Goal: Task Accomplishment & Management: Manage account settings

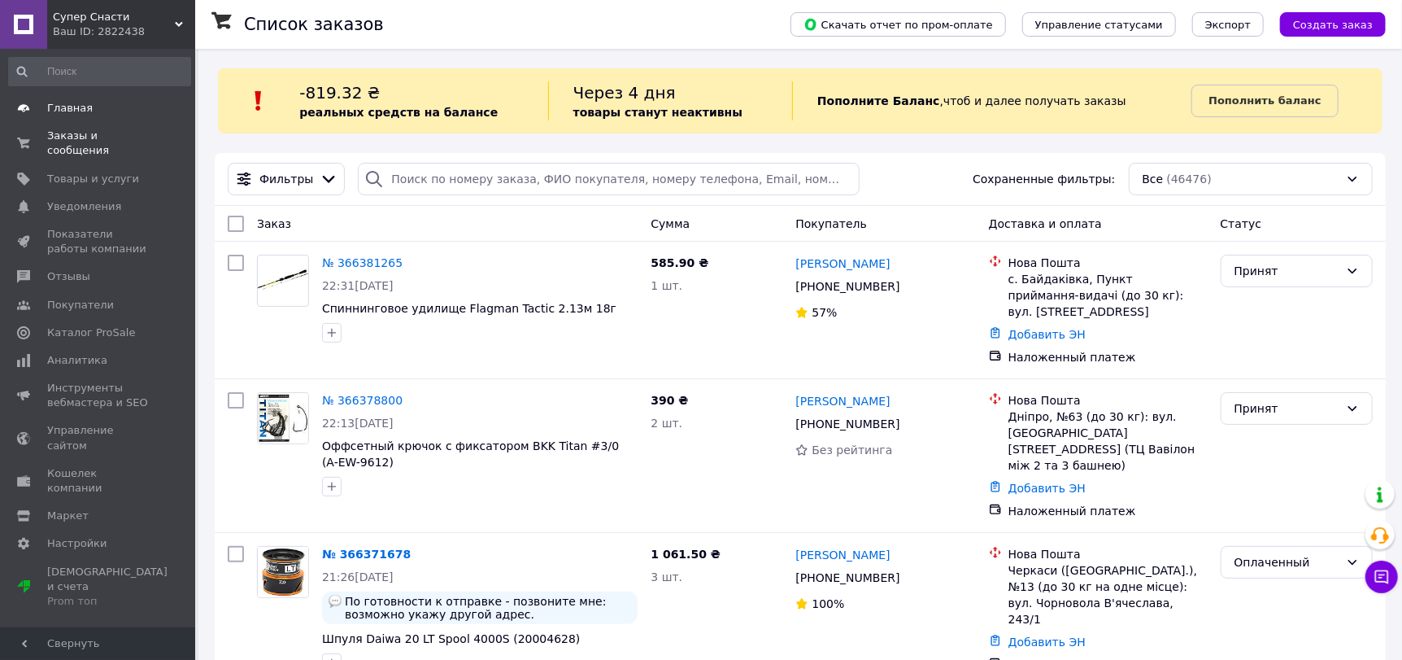
click at [76, 106] on span "Главная" at bounding box center [70, 108] width 46 height 15
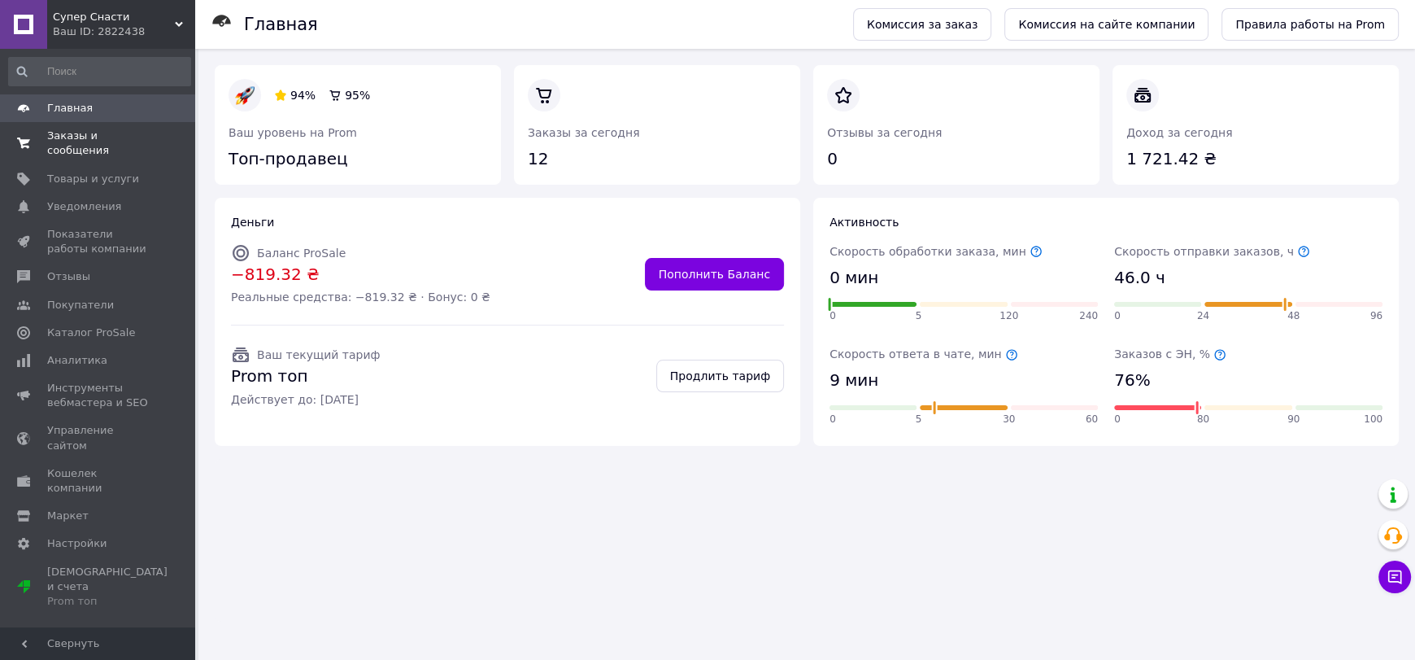
click at [94, 137] on span "Заказы и сообщения" at bounding box center [98, 143] width 103 height 29
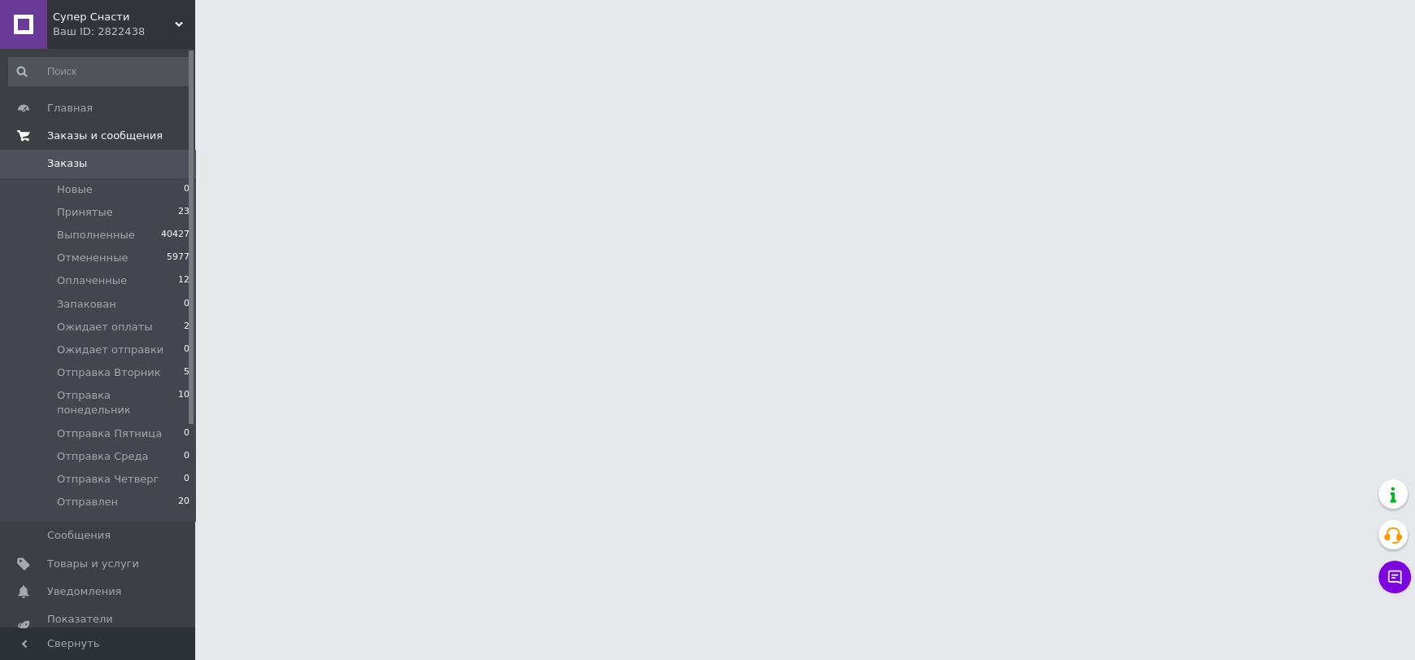
click at [94, 137] on span "Заказы и сообщения" at bounding box center [104, 136] width 115 height 15
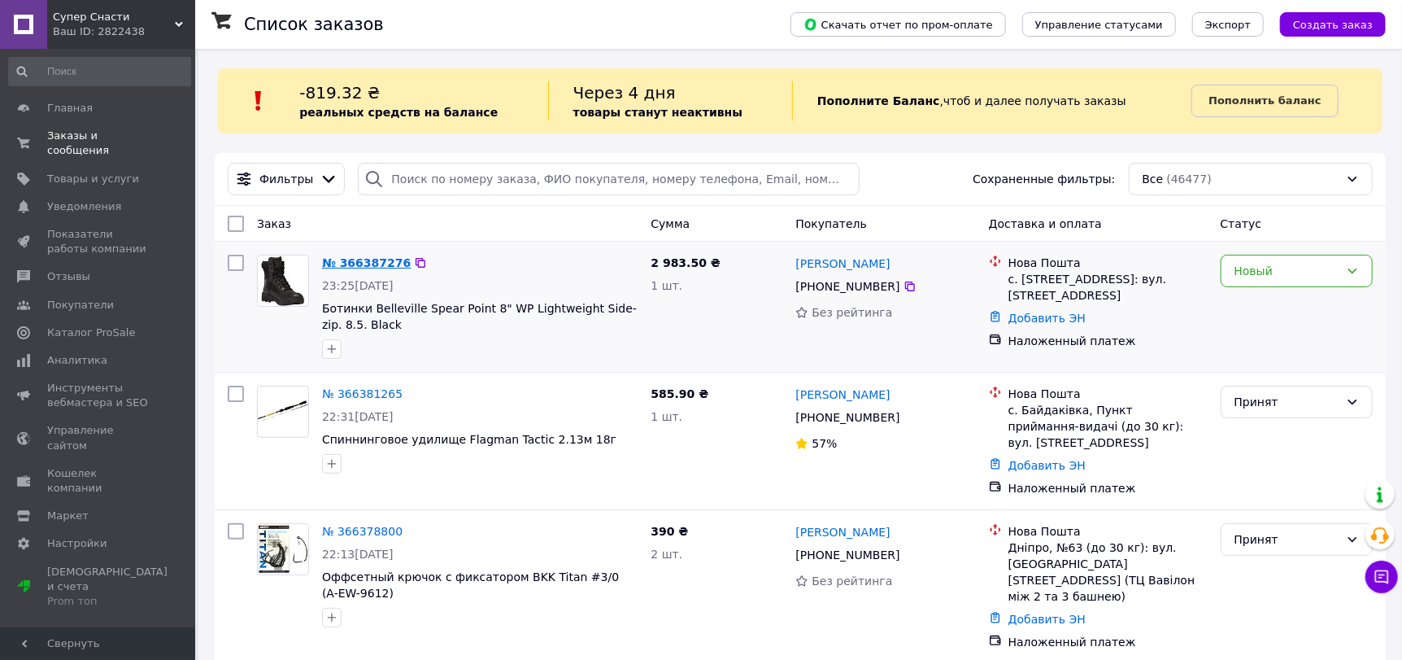
click at [360, 266] on link "№ 366387276" at bounding box center [366, 262] width 89 height 13
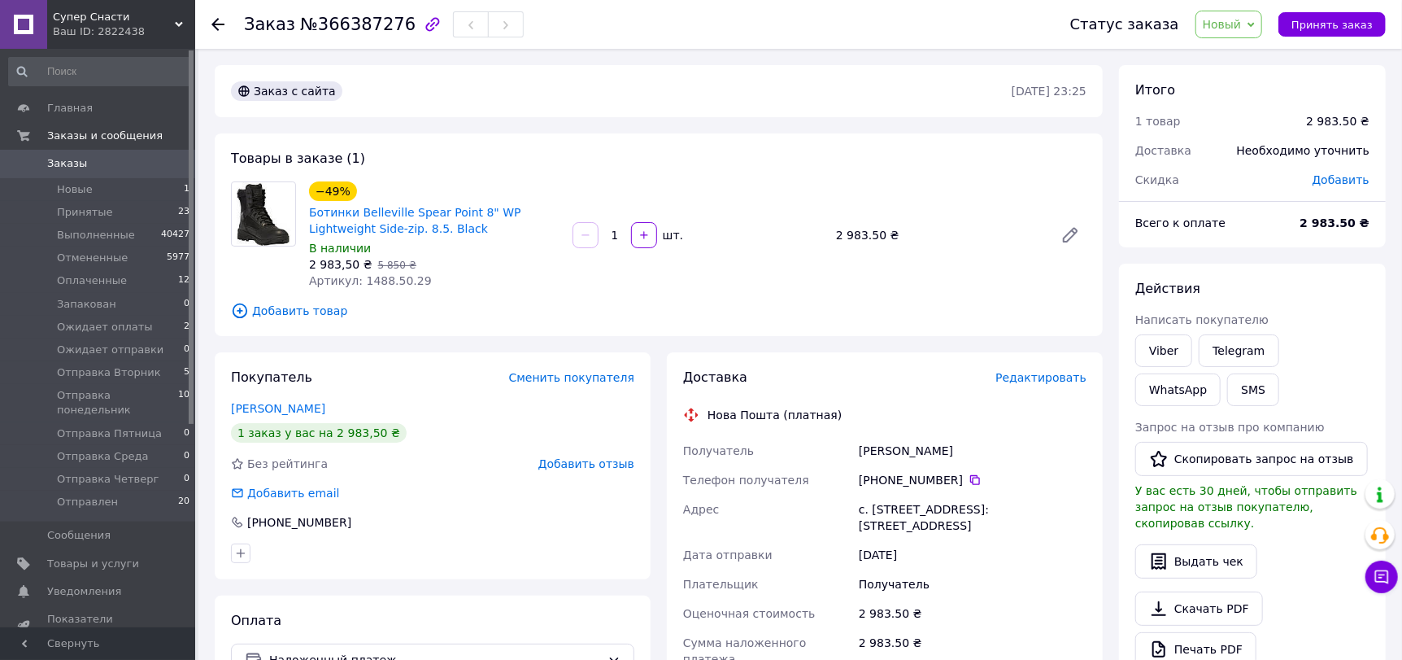
click at [377, 277] on span "Артикул: 1488.50.29" at bounding box center [370, 280] width 123 height 13
copy span "1488.50.29"
click at [1347, 28] on span "Принять заказ" at bounding box center [1332, 25] width 81 height 12
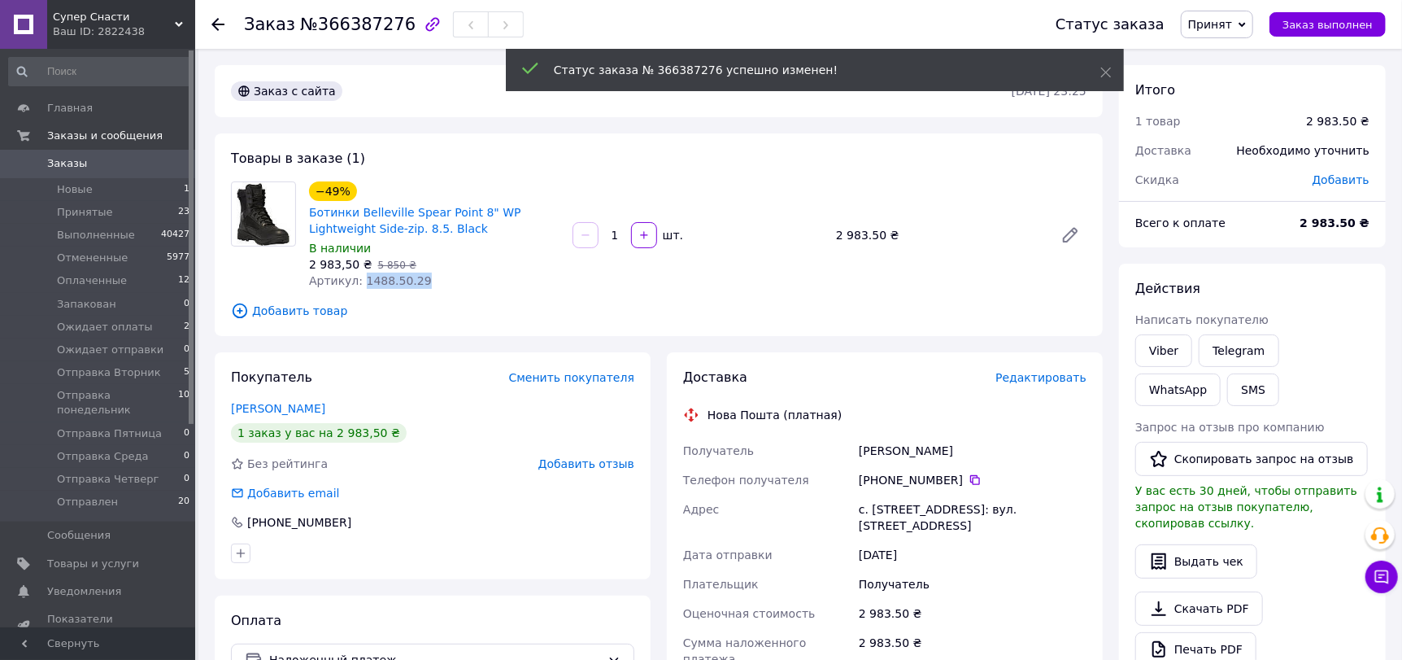
click at [73, 161] on span "Заказы" at bounding box center [67, 163] width 40 height 15
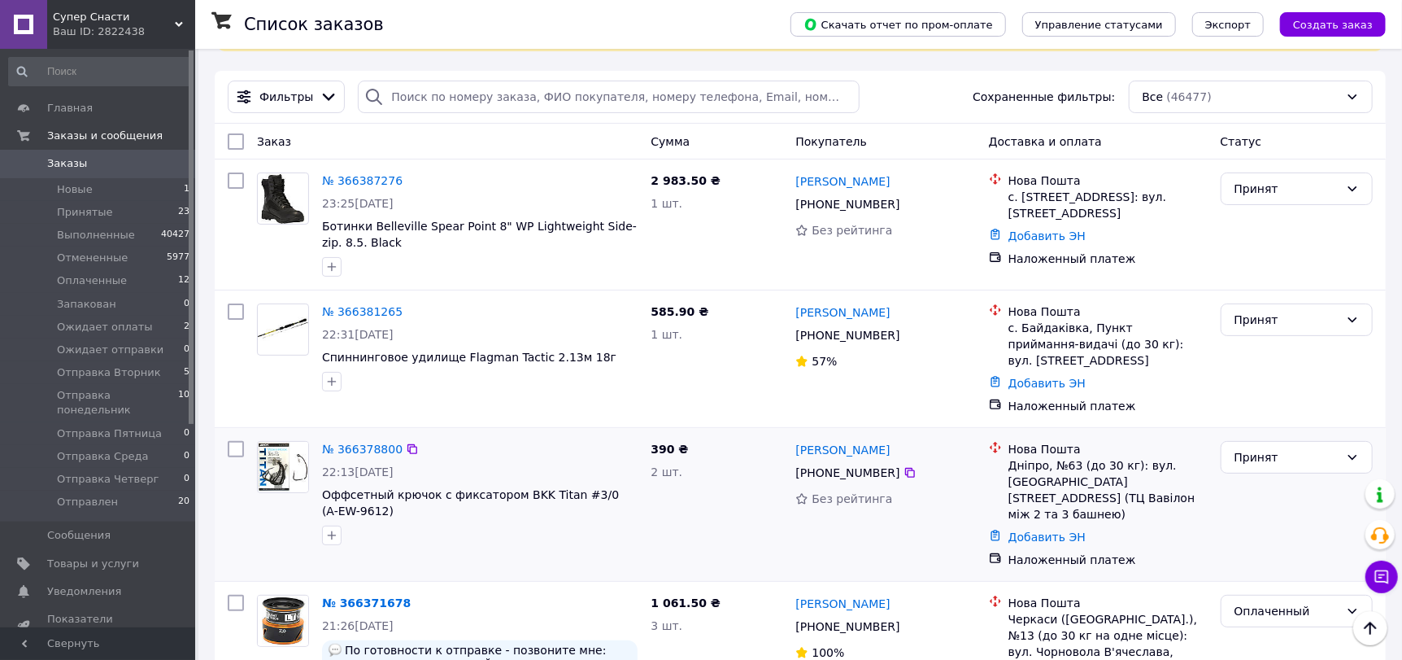
scroll to position [81, 0]
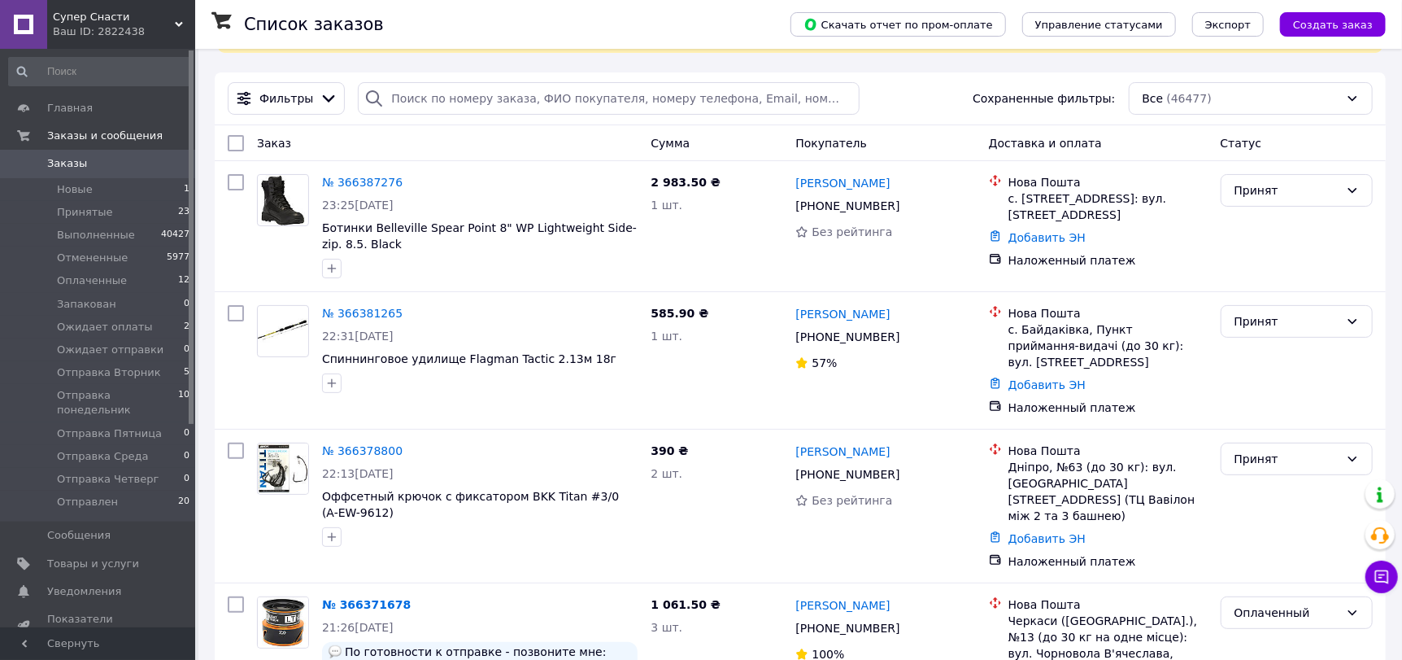
click at [78, 158] on span "Заказы" at bounding box center [67, 163] width 40 height 15
click at [72, 164] on span "Заказы" at bounding box center [67, 163] width 40 height 15
click at [99, 495] on span "Отправлен" at bounding box center [87, 502] width 61 height 15
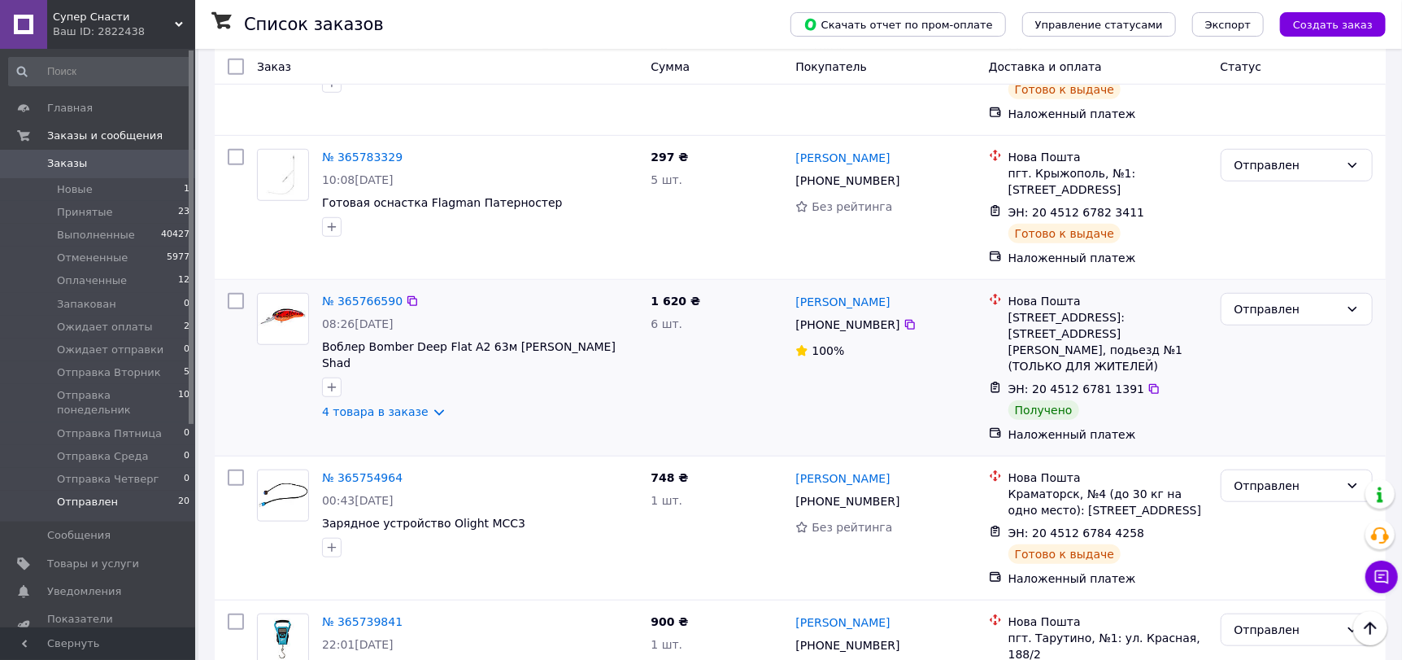
scroll to position [813, 0]
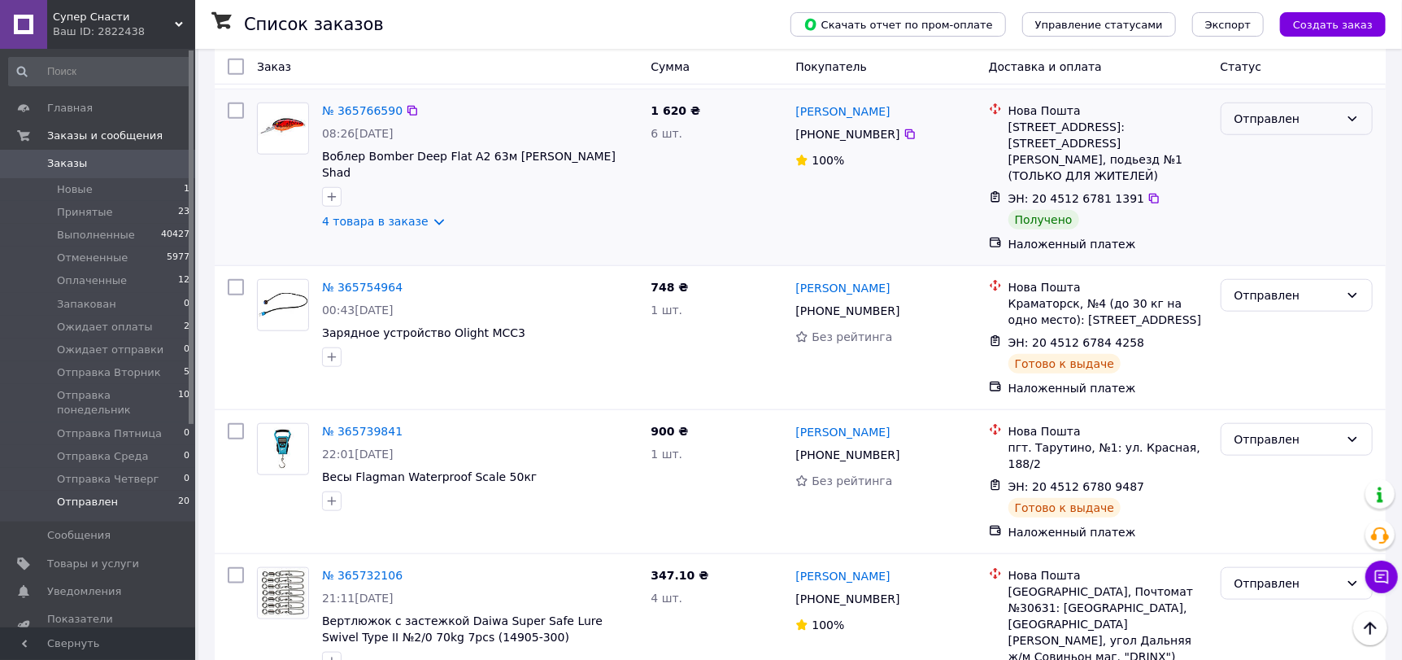
click at [1270, 110] on div "Отправлен" at bounding box center [1287, 119] width 105 height 18
click at [1266, 168] on li "Выполнен" at bounding box center [1297, 165] width 150 height 29
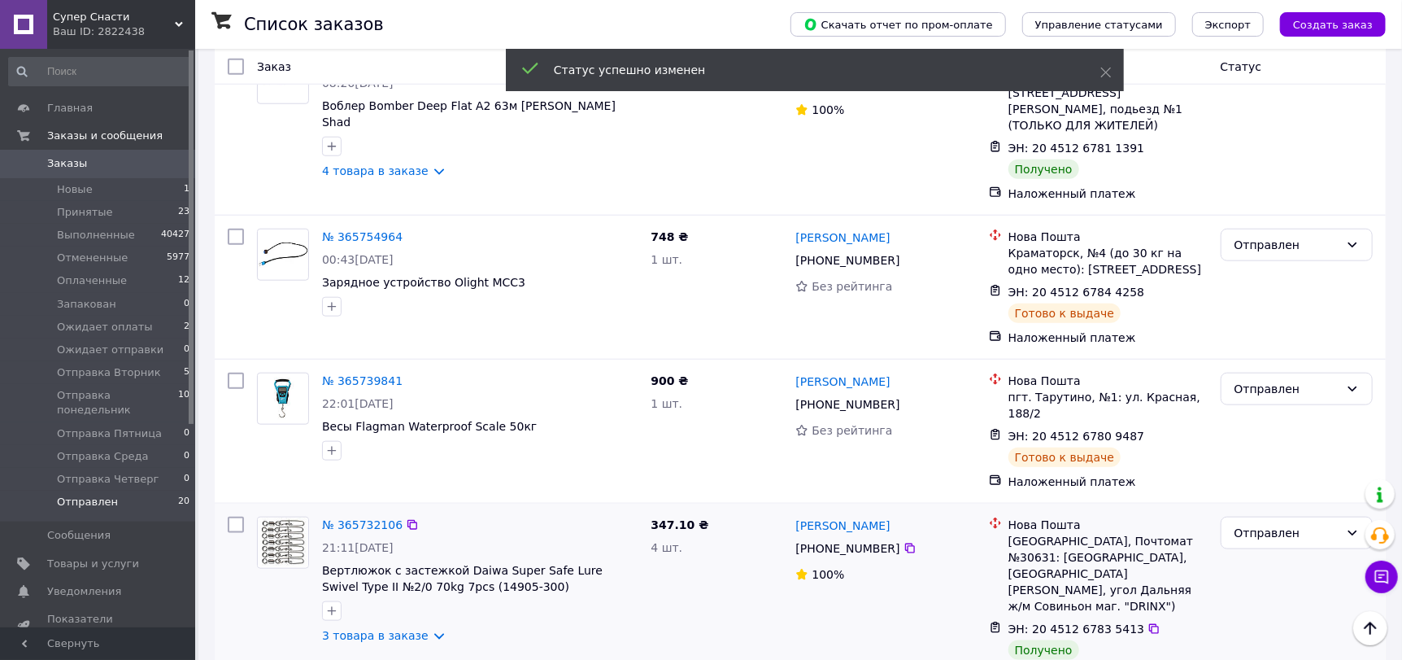
scroll to position [976, 0]
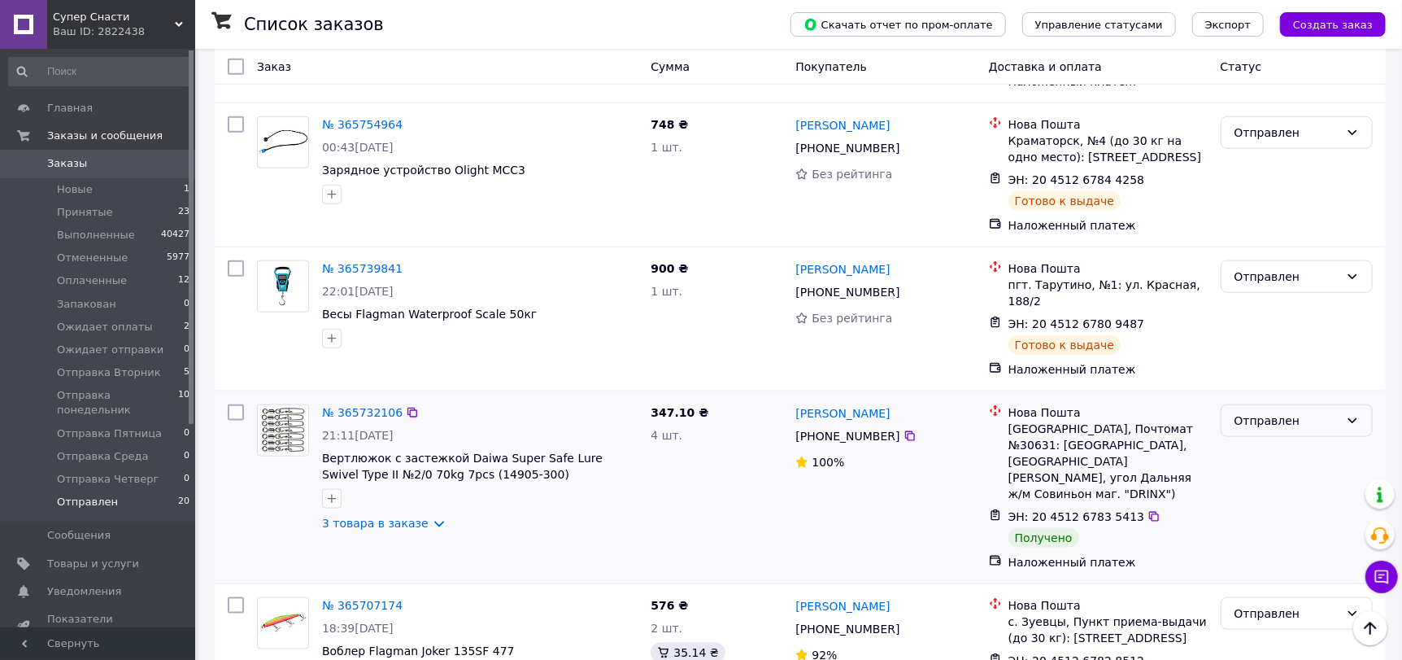
click at [1288, 412] on div "Отправлен" at bounding box center [1287, 421] width 105 height 18
click at [1245, 430] on li "Выполнен" at bounding box center [1297, 435] width 150 height 29
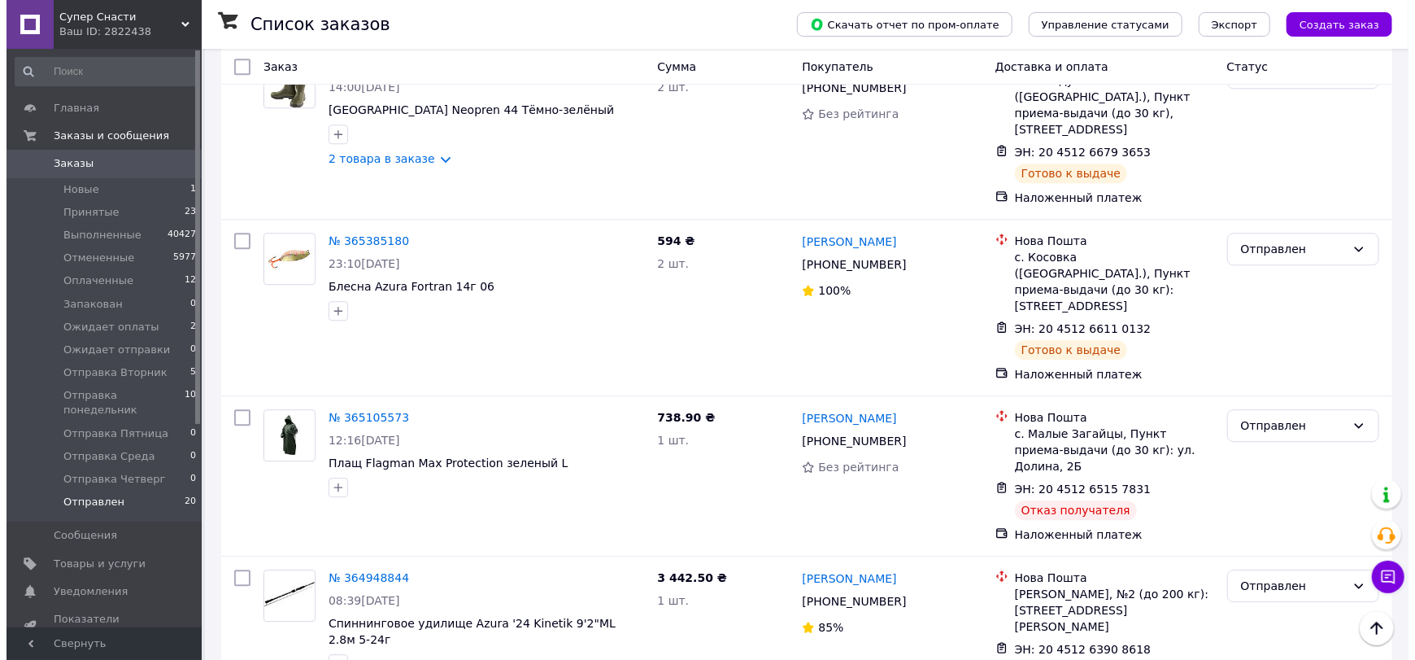
scroll to position [2625, 0]
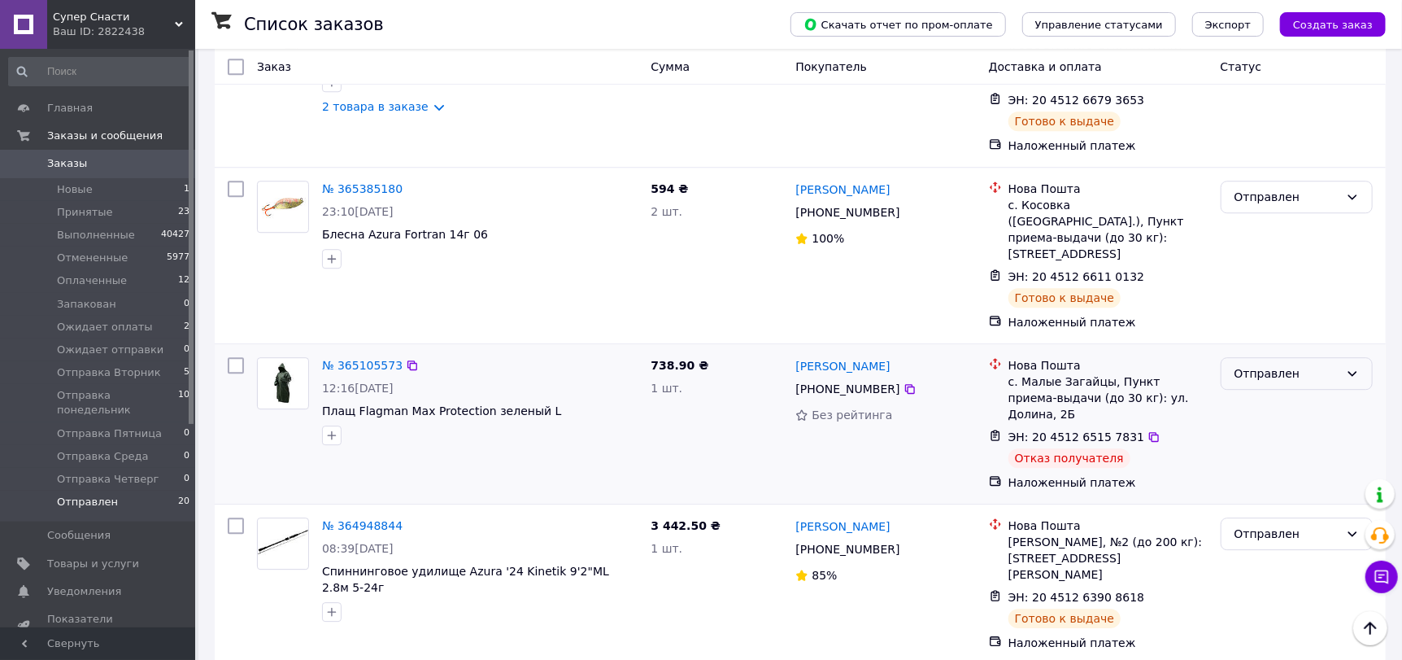
click at [1284, 364] on div "Отправлен" at bounding box center [1287, 373] width 105 height 18
click at [1269, 336] on li "Отменен" at bounding box center [1297, 334] width 150 height 29
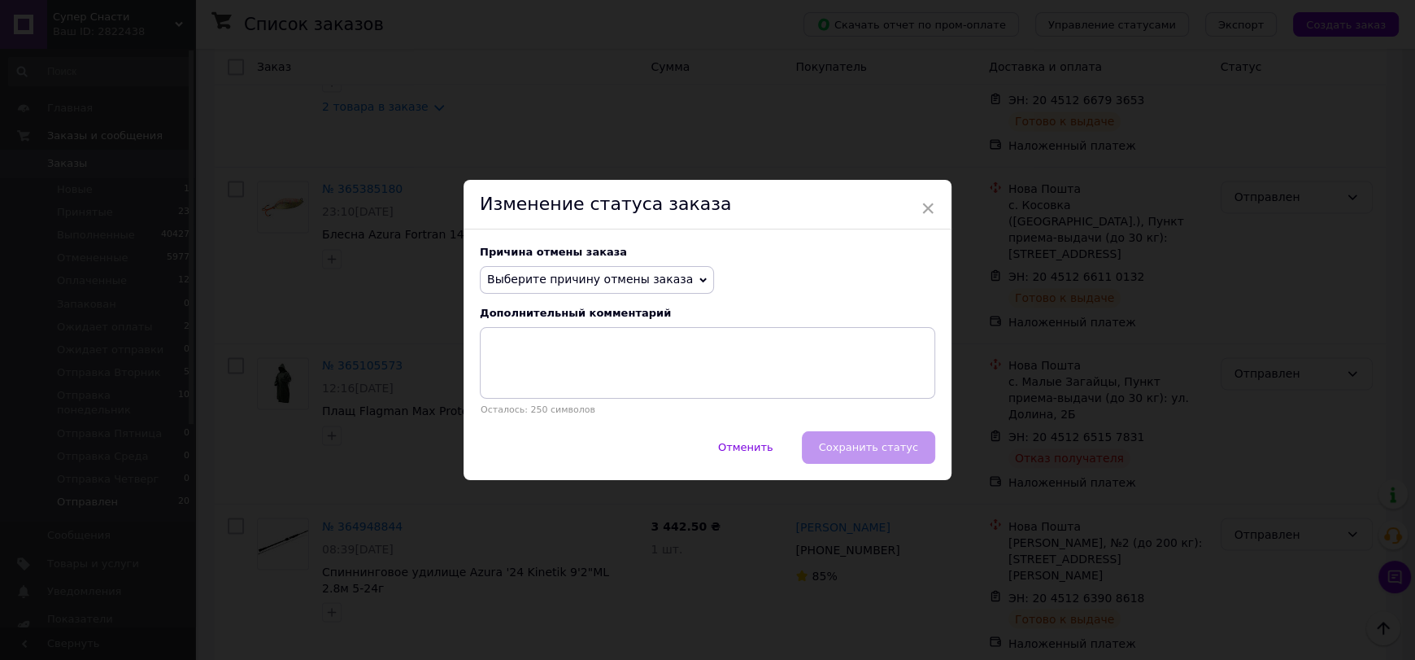
click at [594, 277] on span "Выберите причину отмены заказа" at bounding box center [590, 278] width 206 height 13
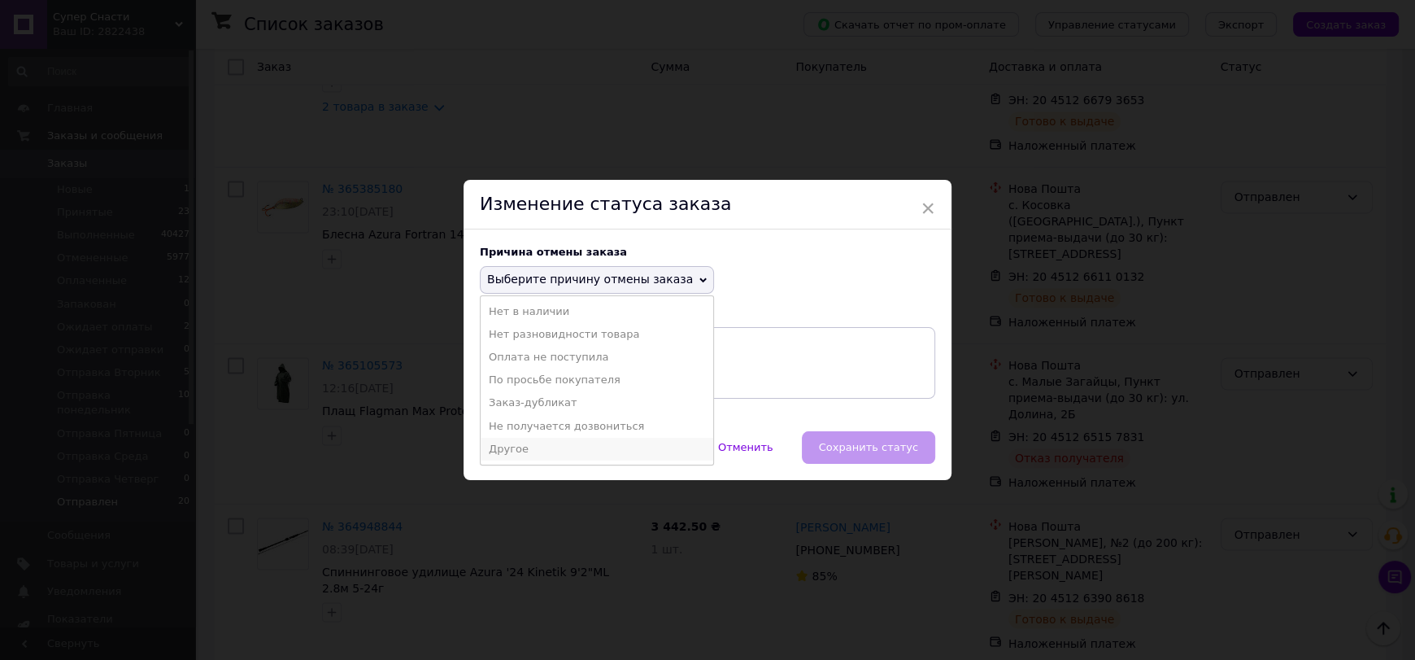
click at [541, 447] on li "Другое" at bounding box center [597, 449] width 233 height 23
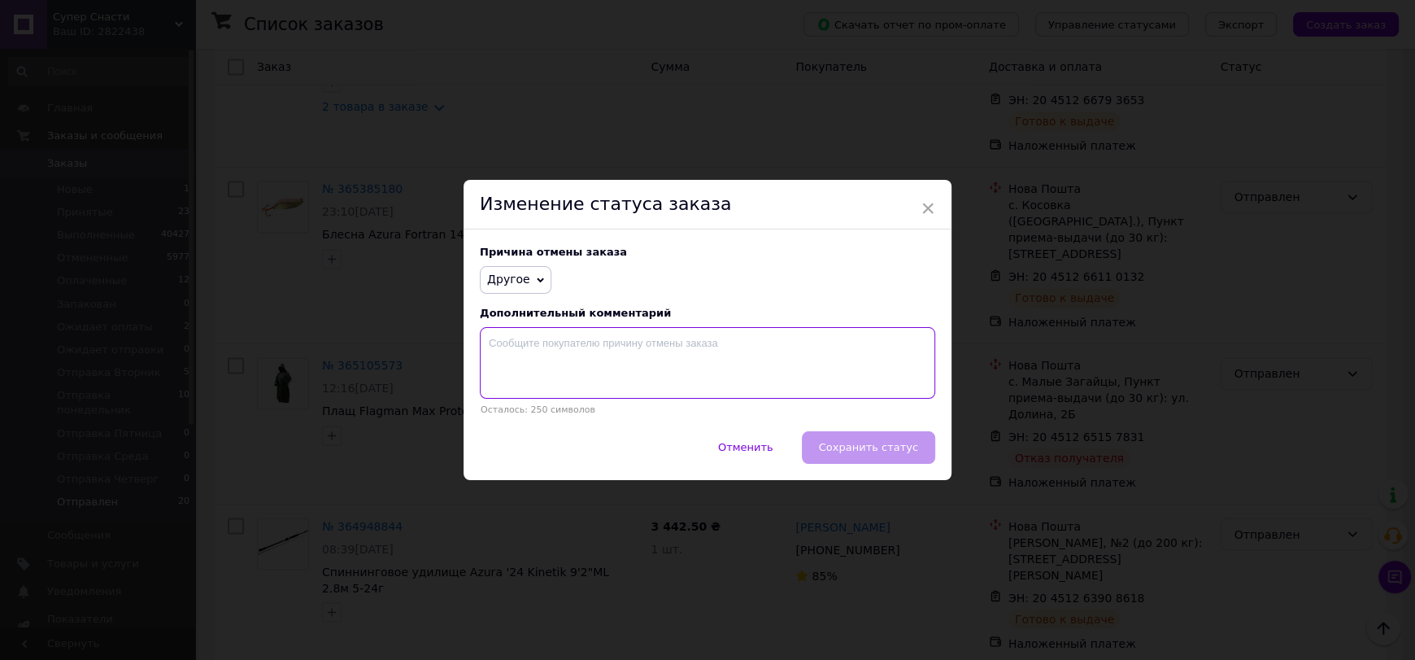
click at [640, 362] on textarea at bounding box center [707, 363] width 455 height 72
type textarea "не забрали с почті"
click at [865, 446] on span "Сохранить статус" at bounding box center [868, 447] width 99 height 12
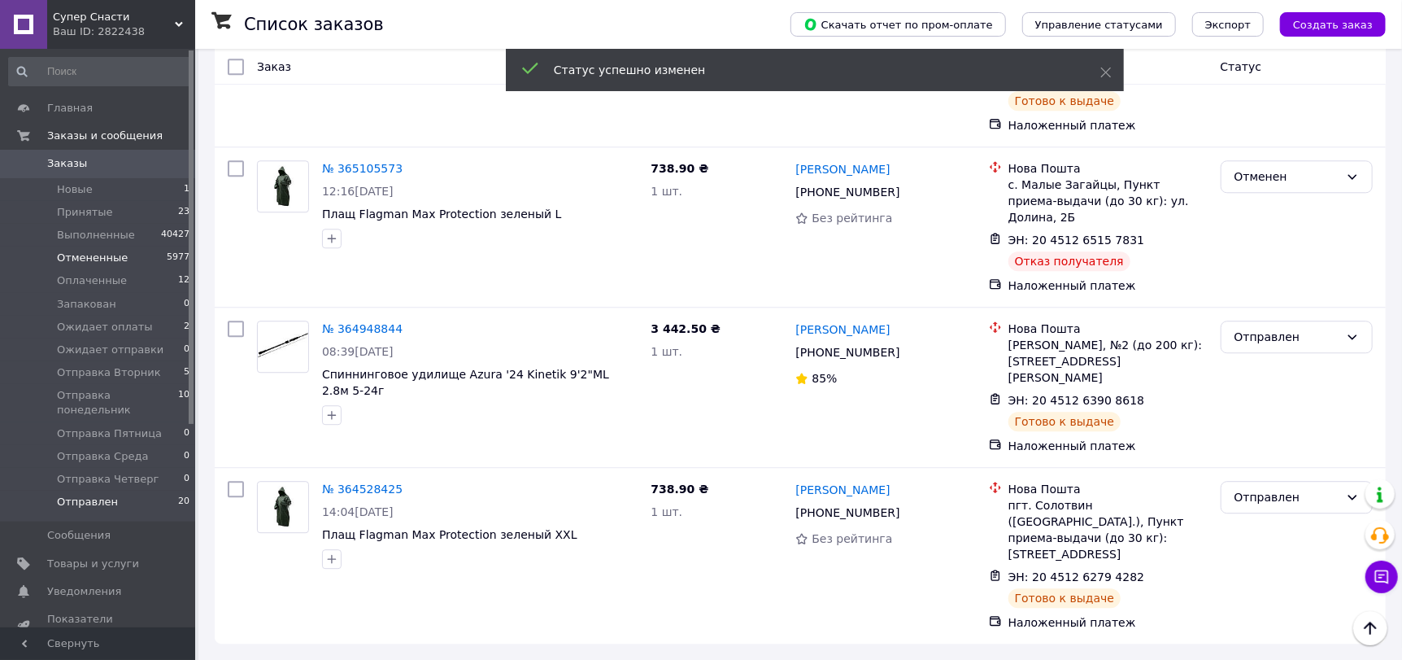
scroll to position [2289, 0]
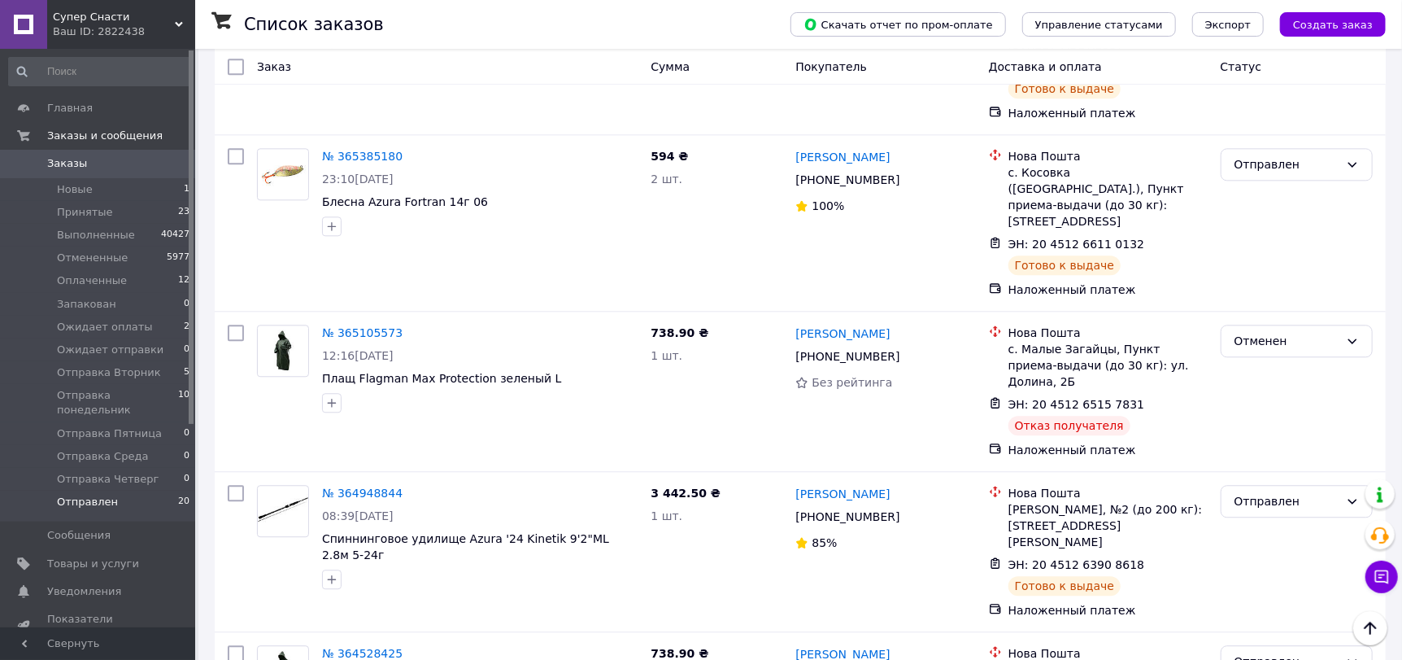
click at [82, 163] on span "Заказы" at bounding box center [98, 163] width 103 height 15
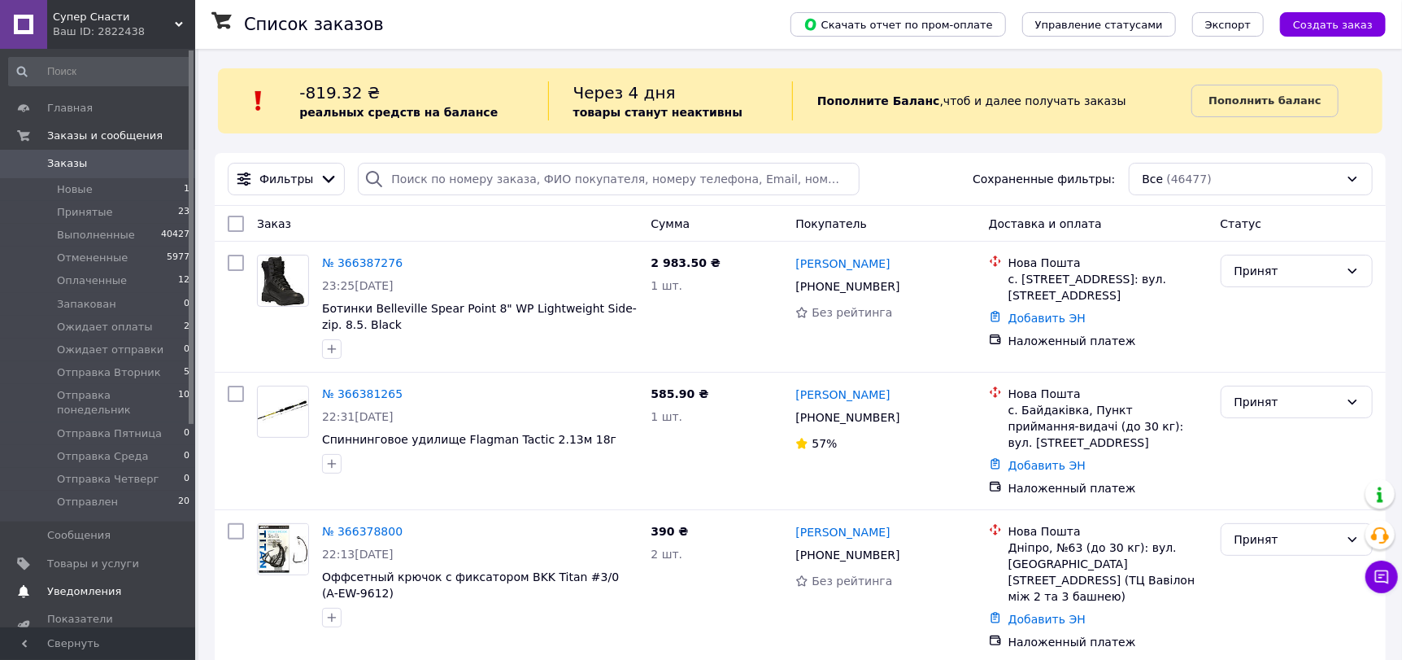
click at [85, 584] on span "Уведомления" at bounding box center [84, 591] width 74 height 15
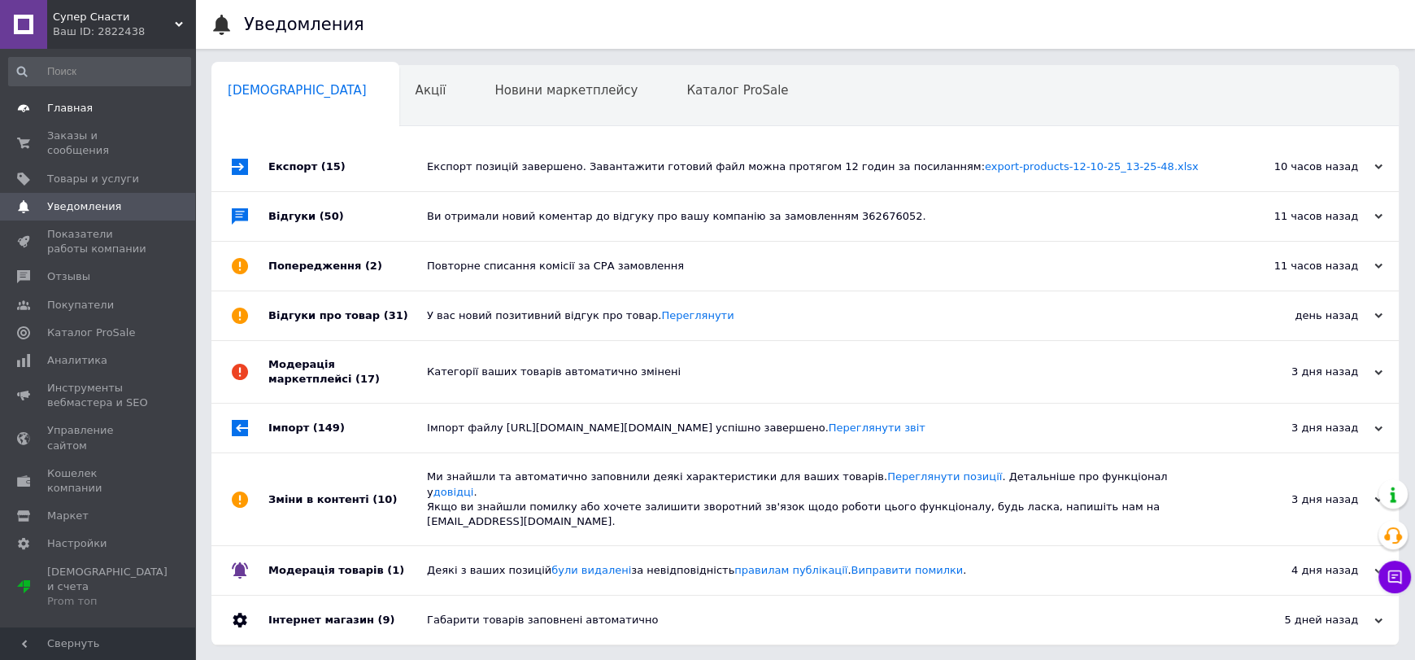
click at [86, 102] on span "Главная" at bounding box center [98, 108] width 103 height 15
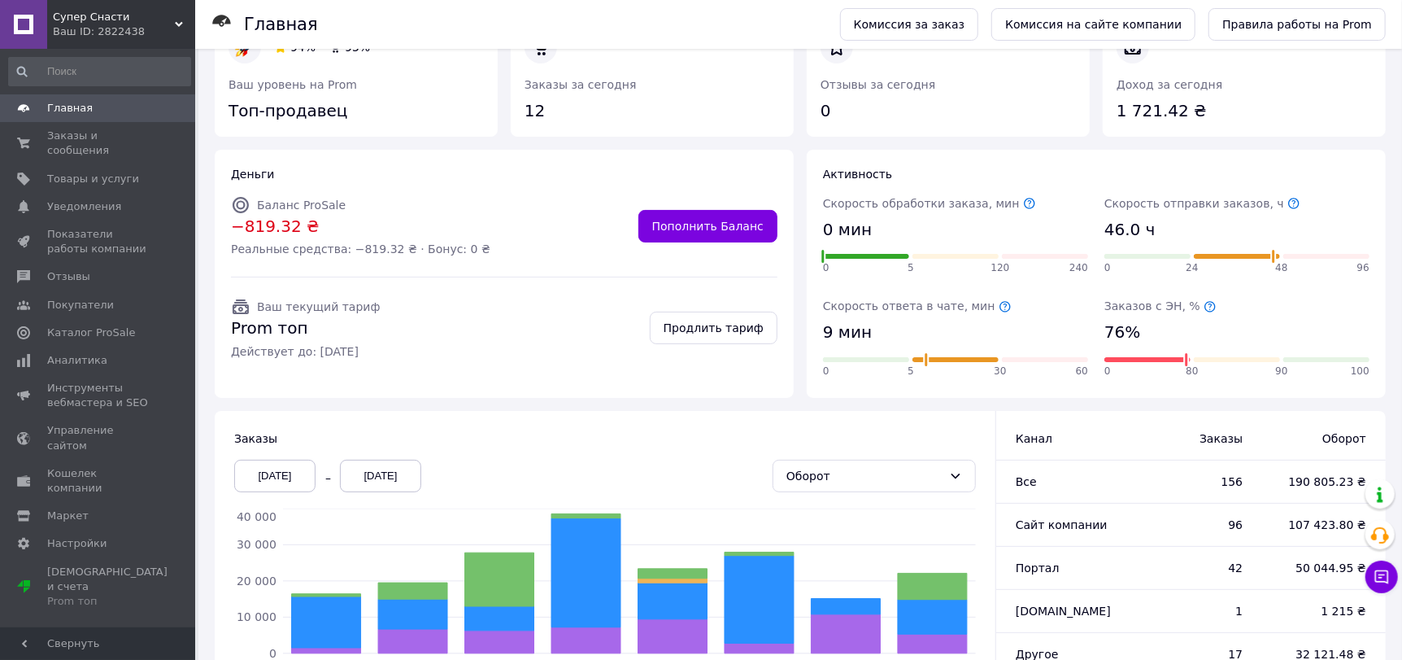
scroll to position [133, 0]
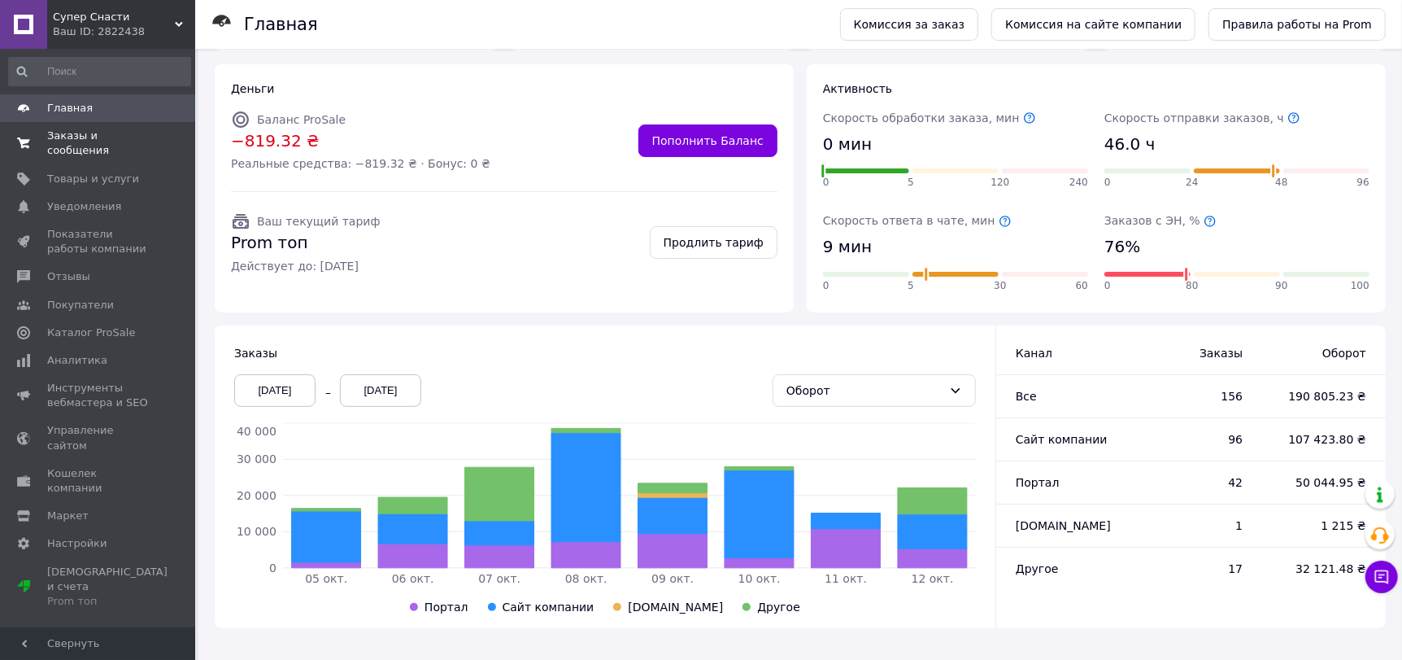
click at [92, 133] on span "Заказы и сообщения" at bounding box center [98, 143] width 103 height 29
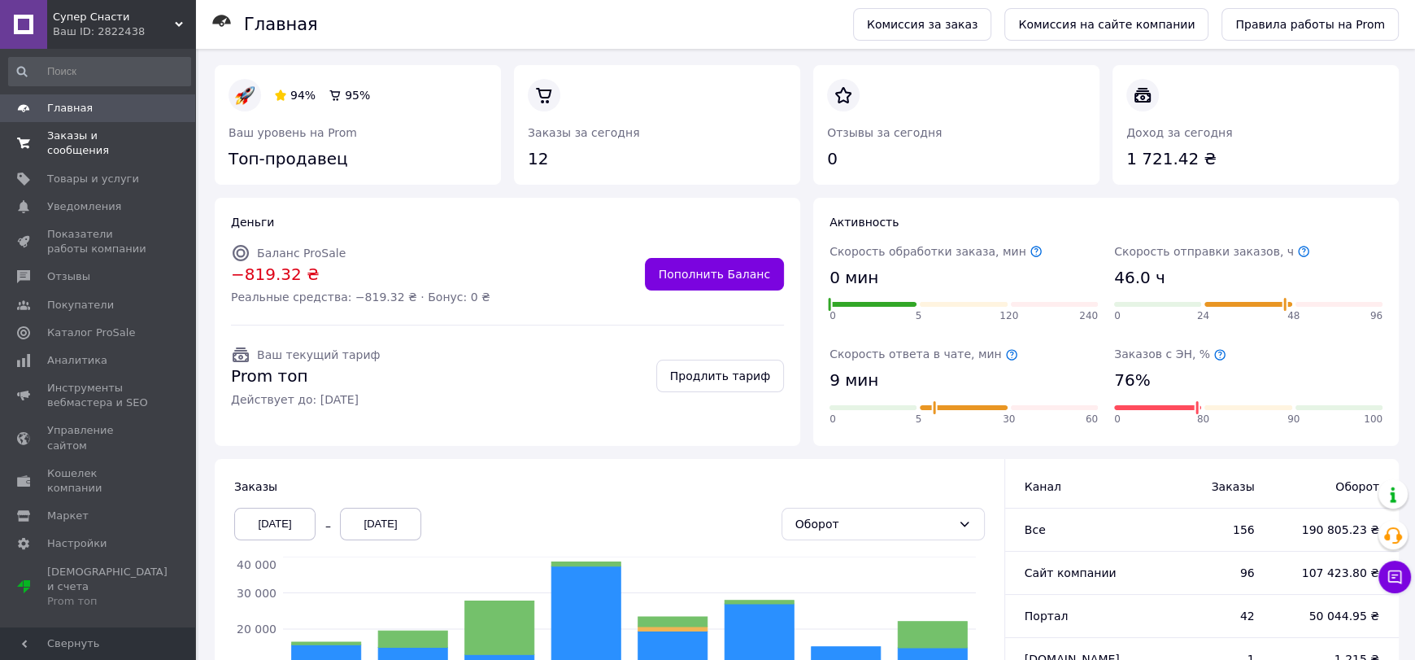
click at [92, 133] on span "Заказы и сообщения" at bounding box center [98, 143] width 103 height 29
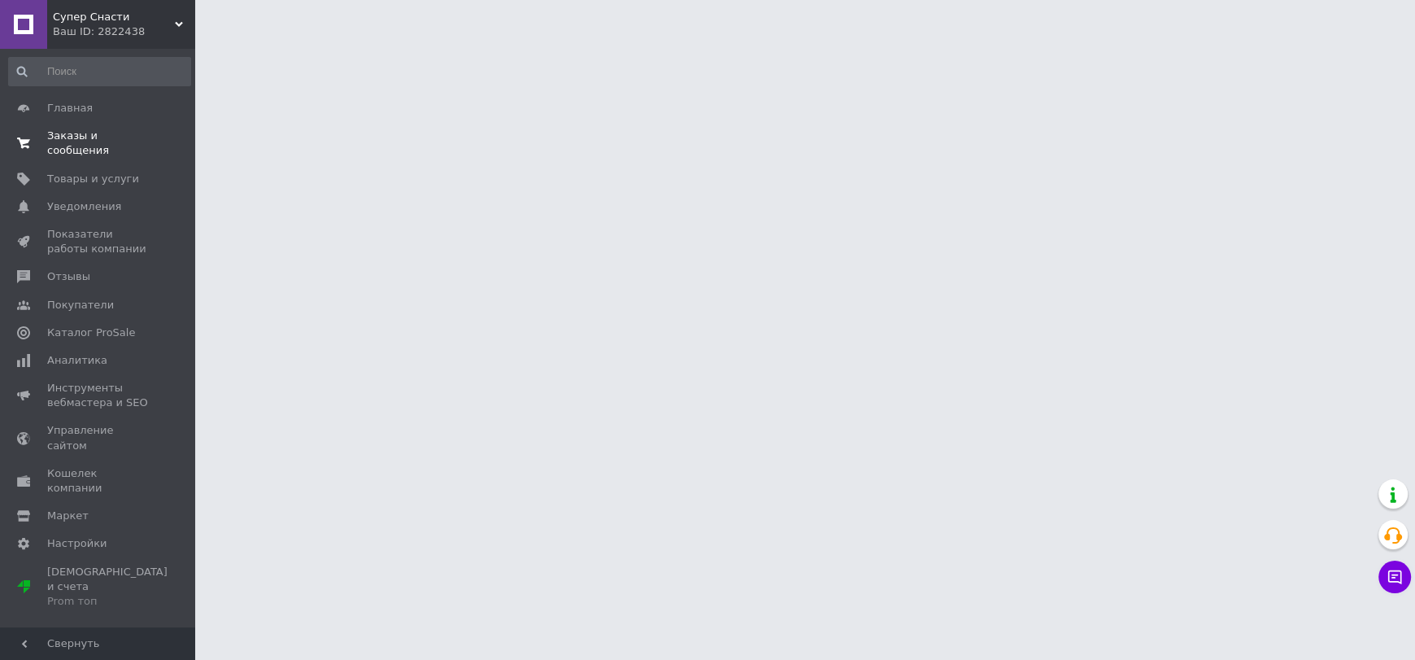
click at [92, 133] on span "Заказы и сообщения" at bounding box center [98, 143] width 103 height 29
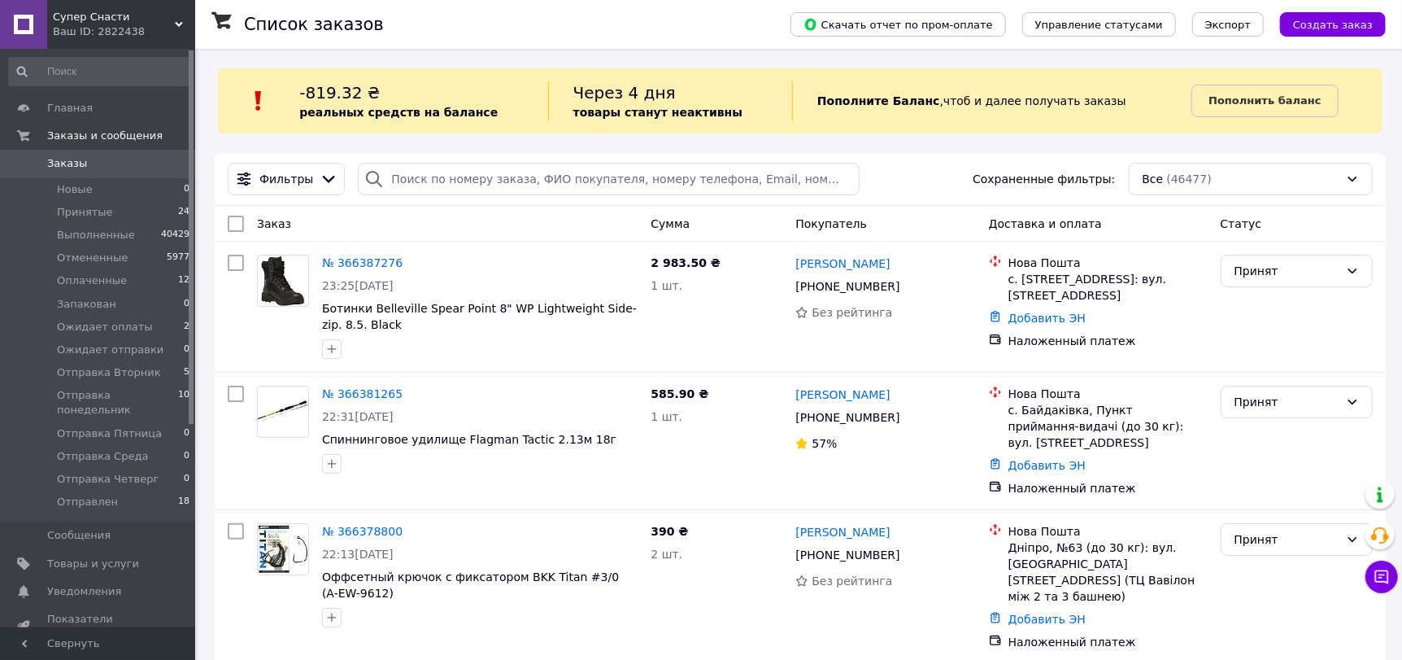
click at [80, 159] on span "Заказы" at bounding box center [67, 163] width 40 height 15
click at [84, 166] on span "Заказы" at bounding box center [98, 163] width 103 height 15
click at [84, 165] on span "Заказы" at bounding box center [98, 163] width 103 height 15
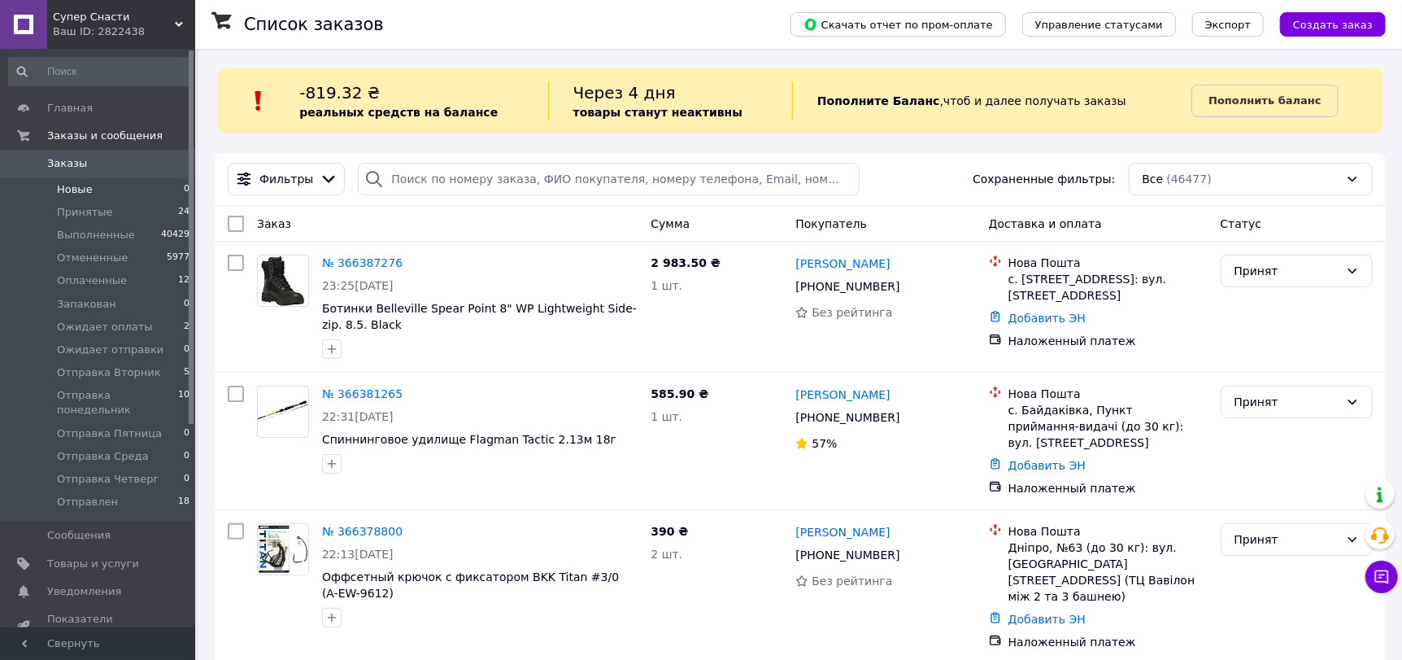
click at [74, 185] on span "Новые" at bounding box center [75, 189] width 36 height 15
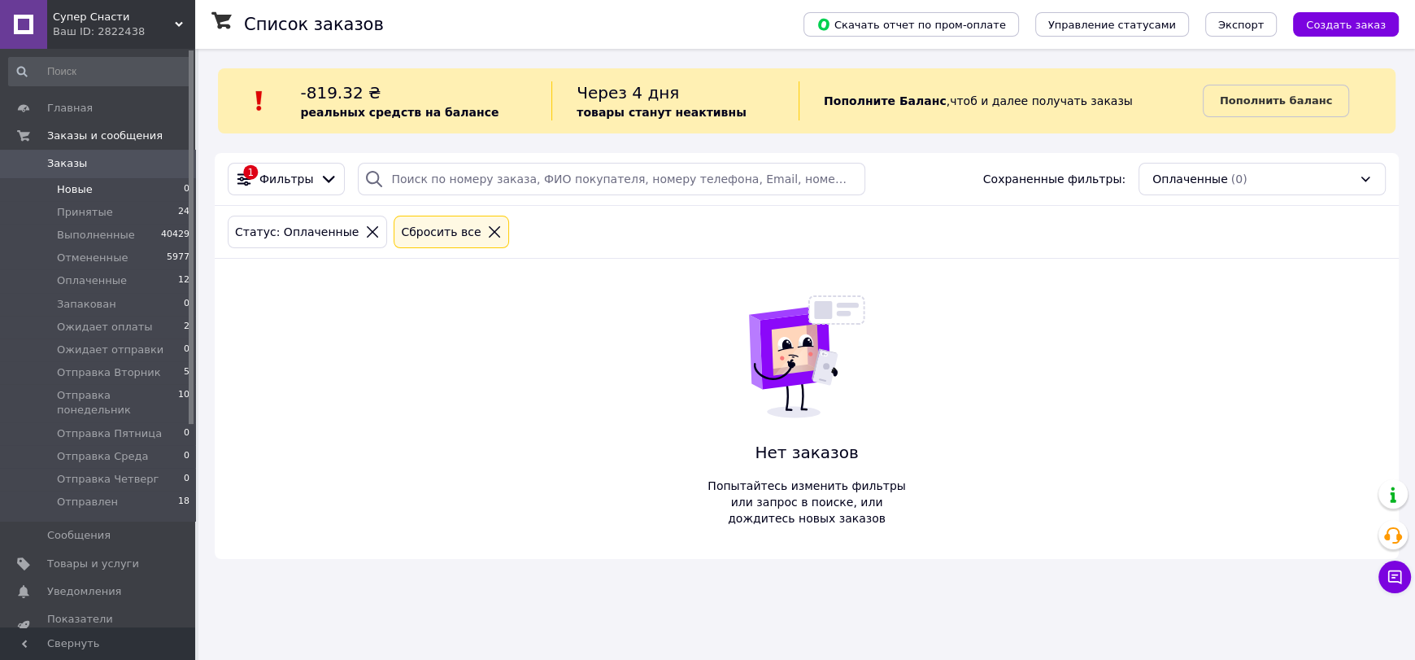
click at [75, 160] on span "Заказы" at bounding box center [67, 163] width 40 height 15
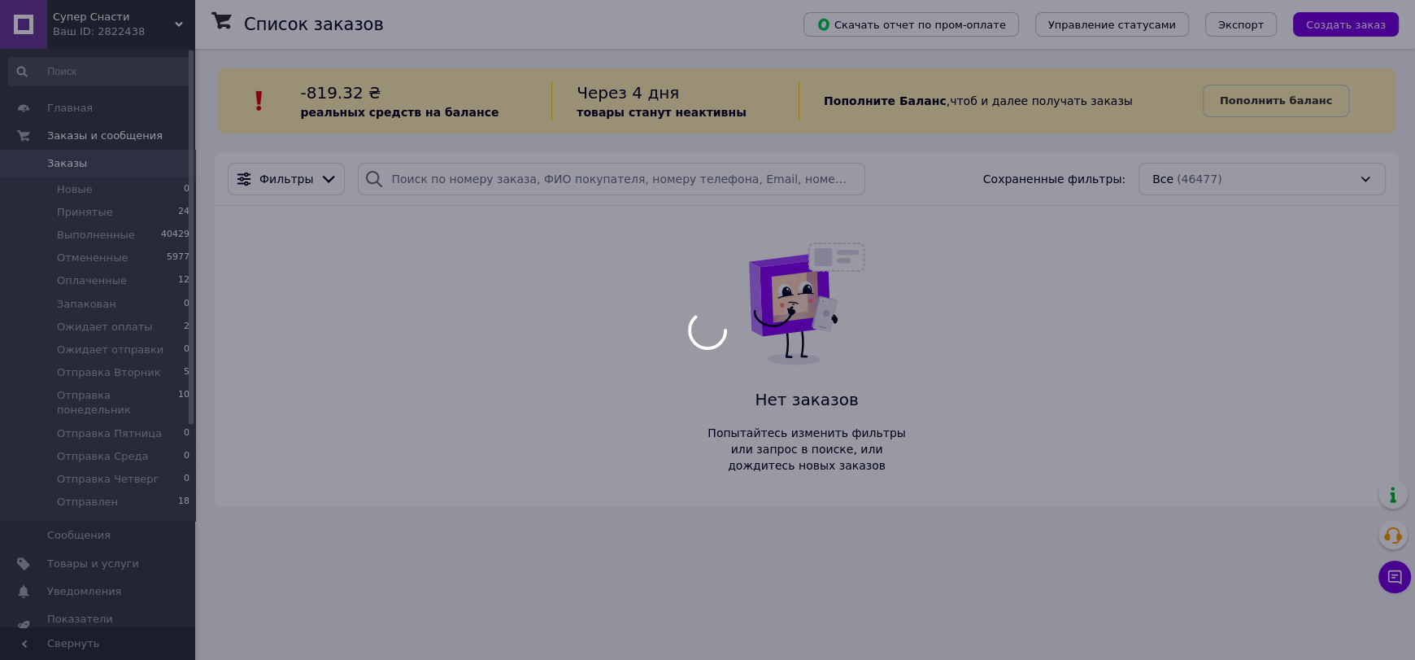
click at [75, 160] on span "Заказы" at bounding box center [67, 163] width 40 height 15
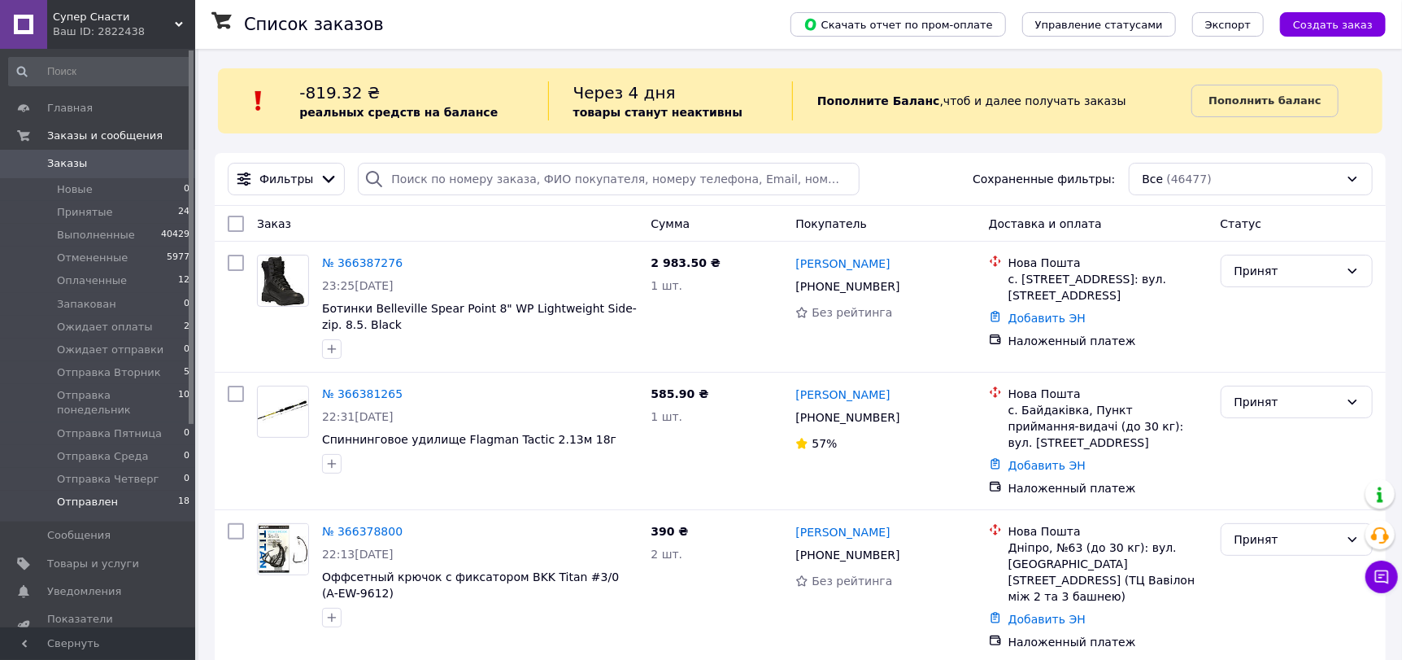
click at [114, 490] on li "Отправлен 18" at bounding box center [99, 505] width 199 height 31
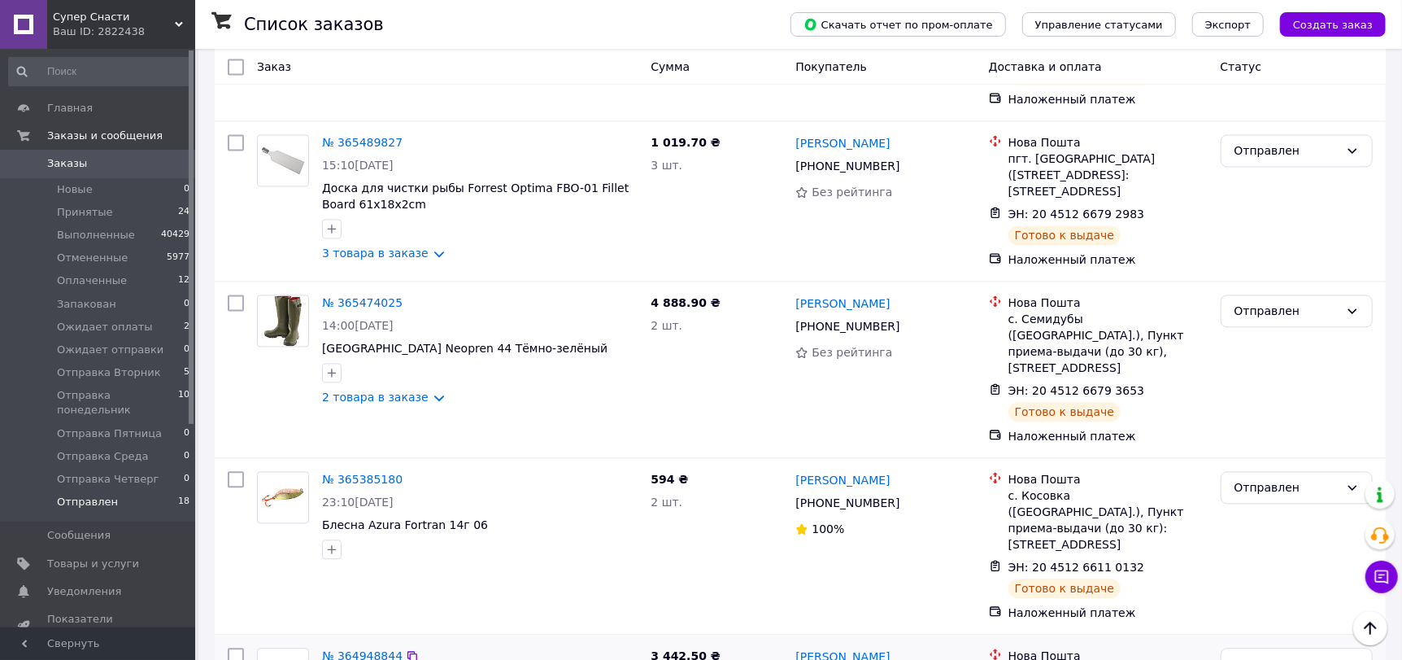
scroll to position [2162, 0]
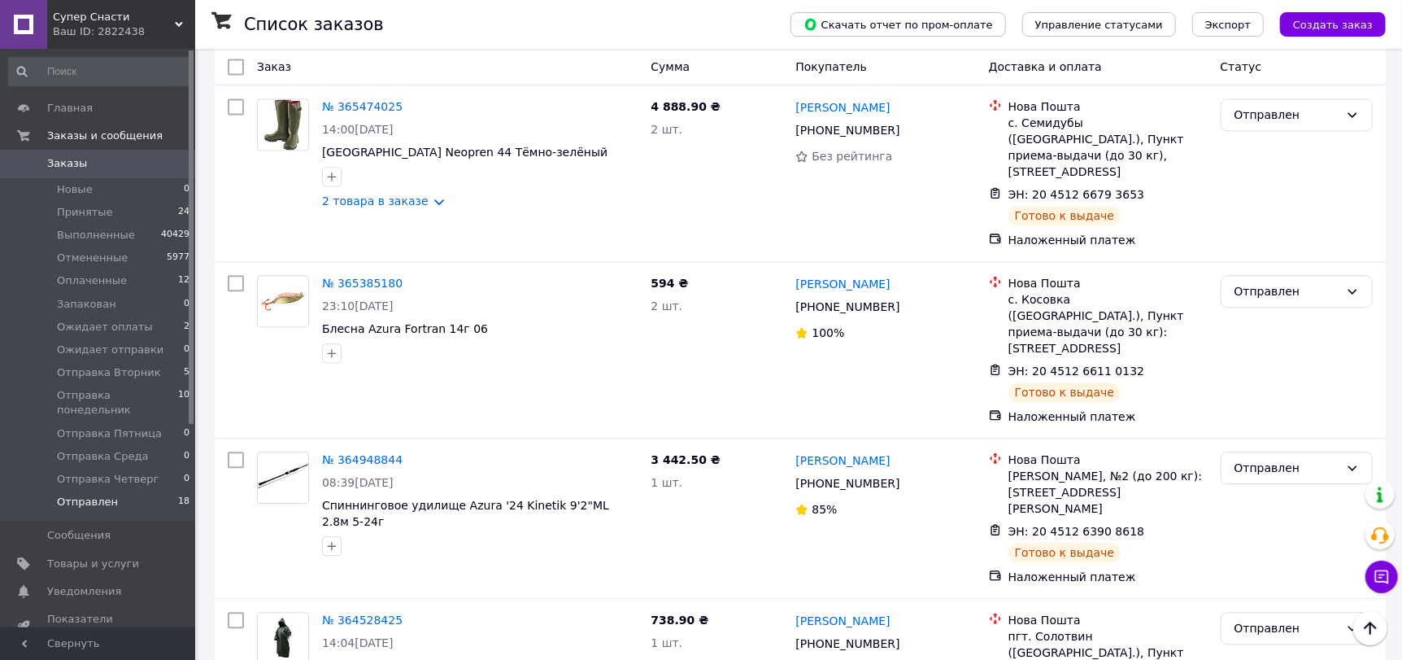
click at [83, 159] on span "Заказы" at bounding box center [98, 163] width 103 height 15
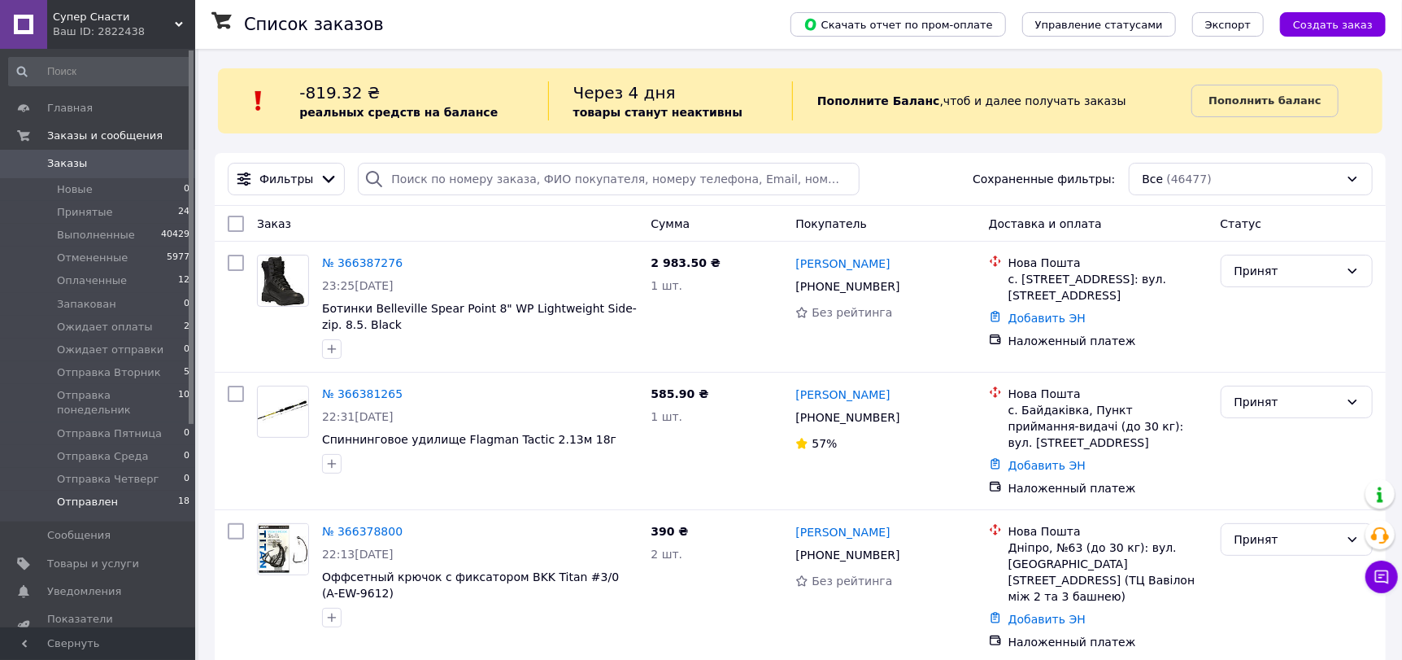
click at [95, 495] on span "Отправлен" at bounding box center [87, 502] width 61 height 15
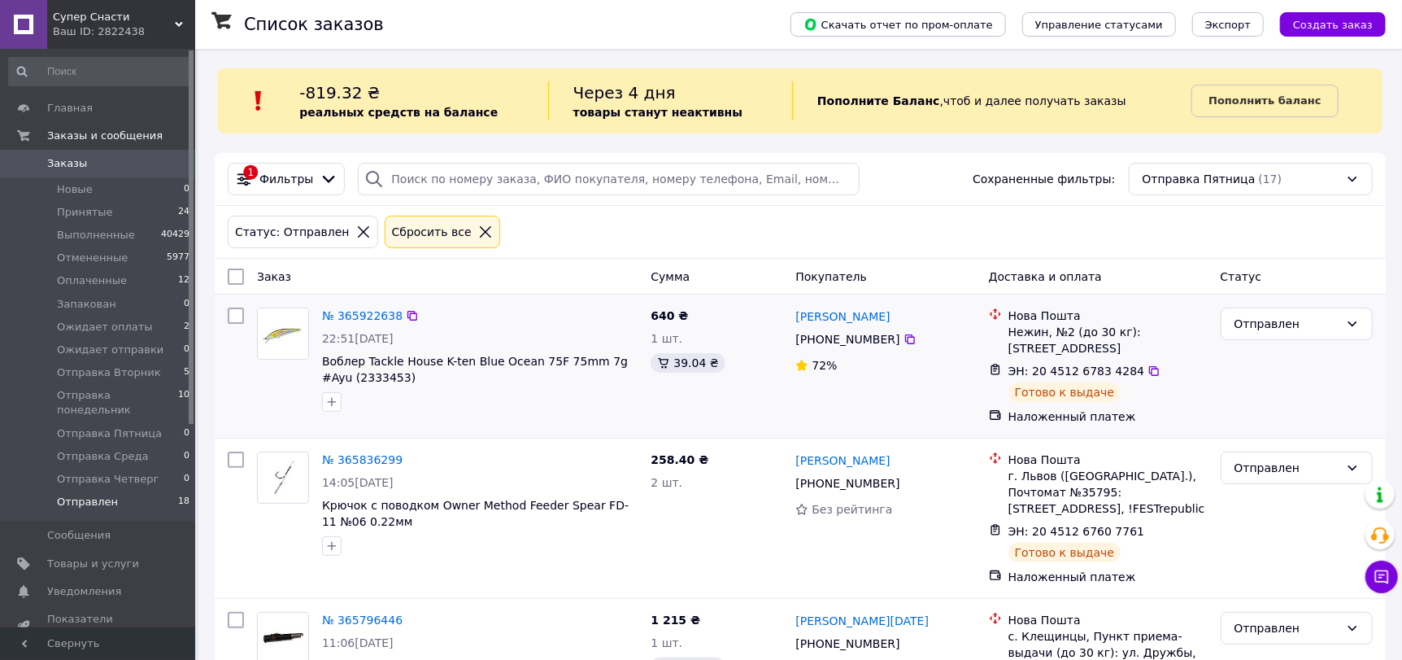
click at [1035, 320] on div "Нова Пошта" at bounding box center [1108, 315] width 199 height 16
click at [1034, 320] on div "Нова Пошта" at bounding box center [1108, 315] width 199 height 16
click at [1047, 334] on div "Нежин, №2 (до 30 кг): [STREET_ADDRESS]" at bounding box center [1108, 340] width 199 height 33
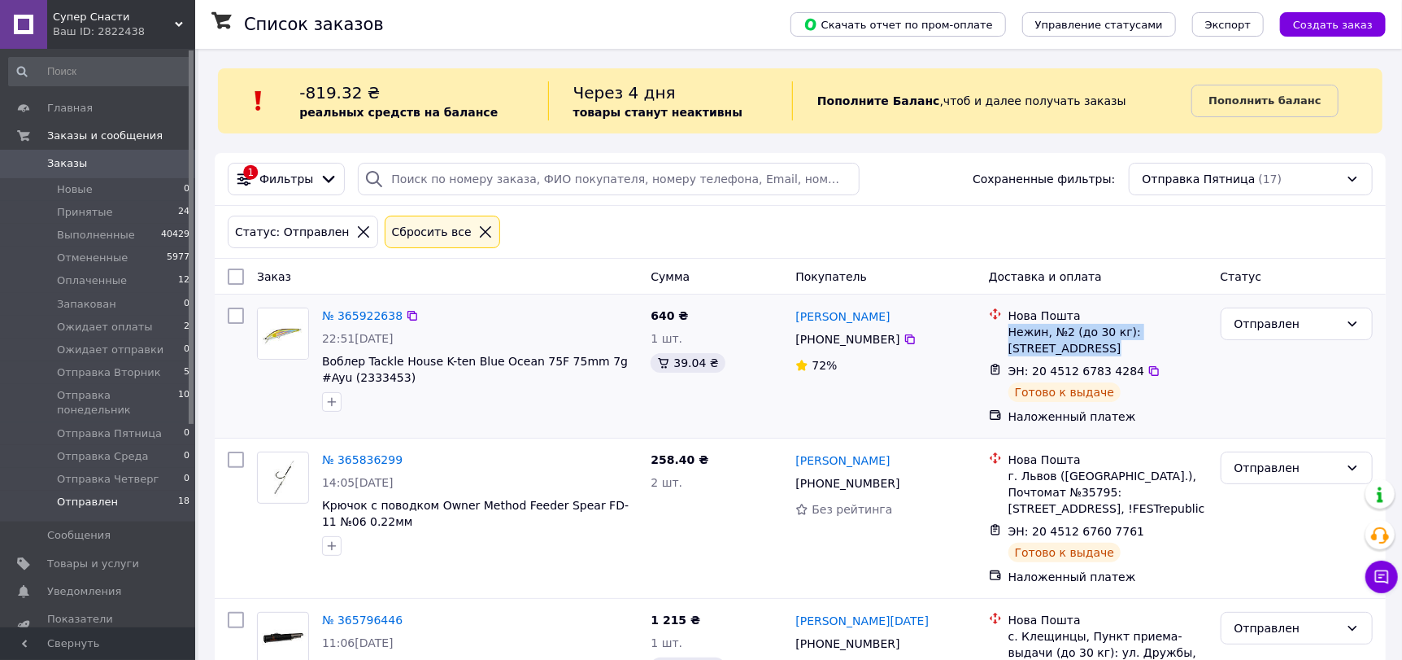
click at [1047, 334] on div "Нежин, №2 (до 30 кг): [STREET_ADDRESS]" at bounding box center [1108, 340] width 199 height 33
click at [1059, 370] on span "ЭН: 20 4512 6783 4284" at bounding box center [1077, 370] width 137 height 13
click at [94, 495] on span "Отправлен" at bounding box center [87, 502] width 61 height 15
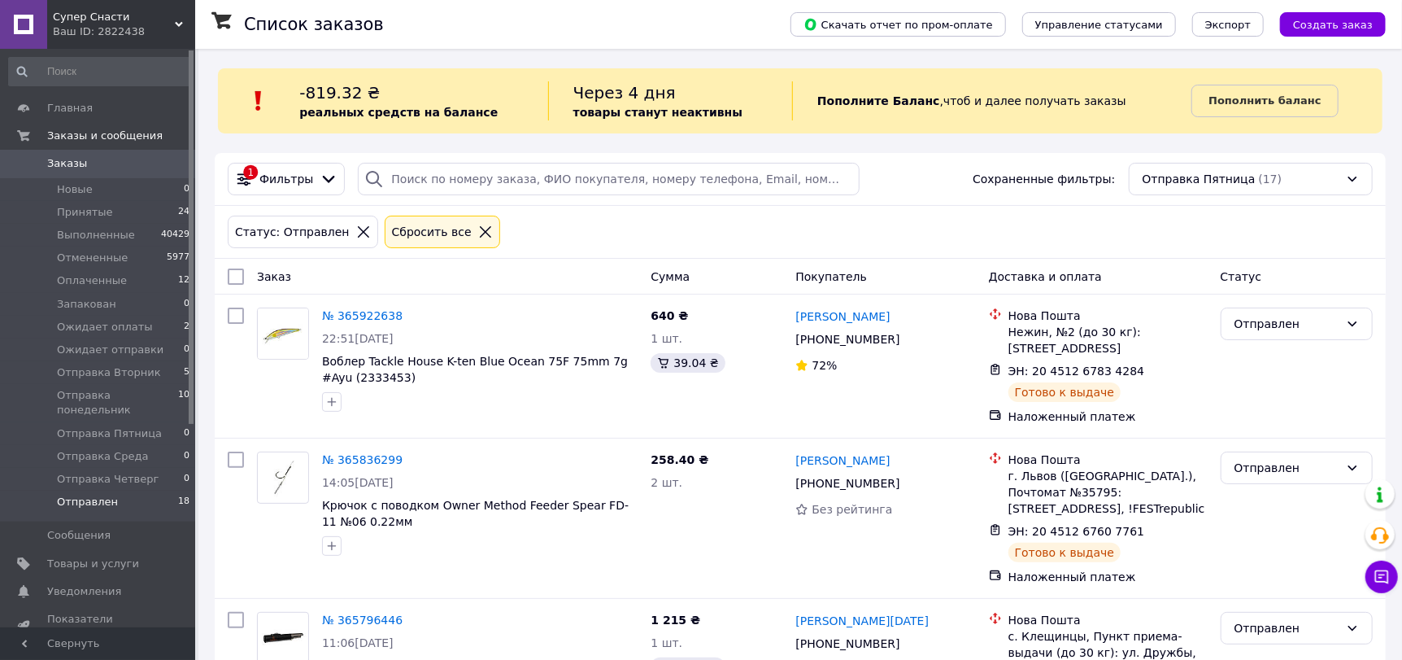
click at [70, 158] on span "Заказы" at bounding box center [67, 163] width 40 height 15
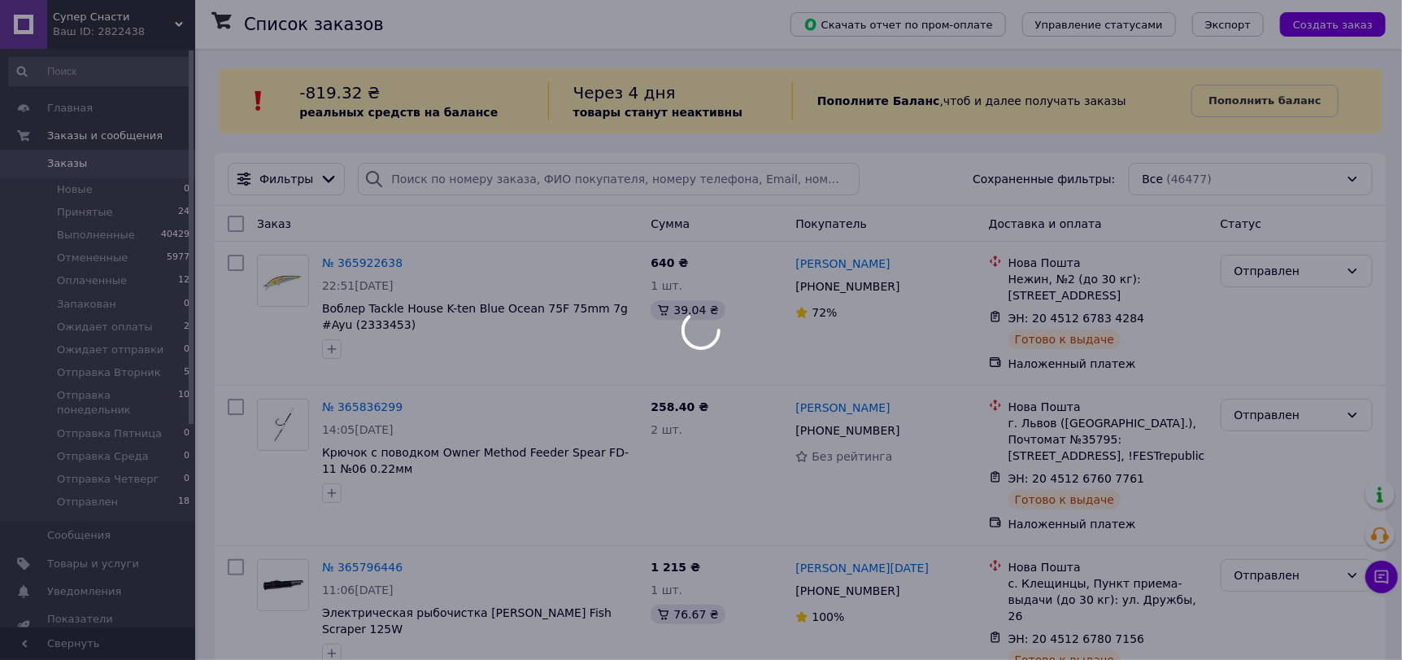
click at [70, 158] on span "Заказы" at bounding box center [67, 163] width 40 height 15
